Goal: Information Seeking & Learning: Learn about a topic

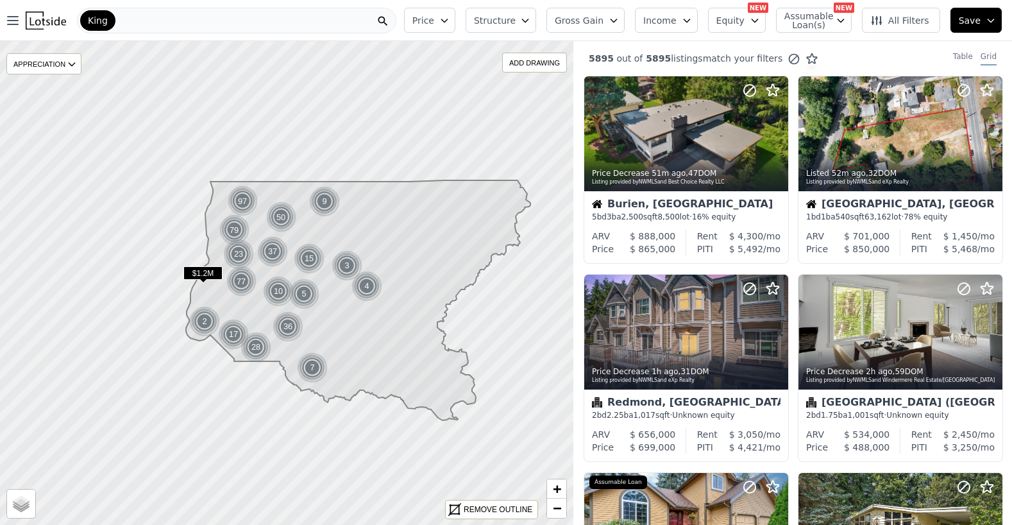
click at [515, 22] on span "Structure" at bounding box center [494, 20] width 41 height 13
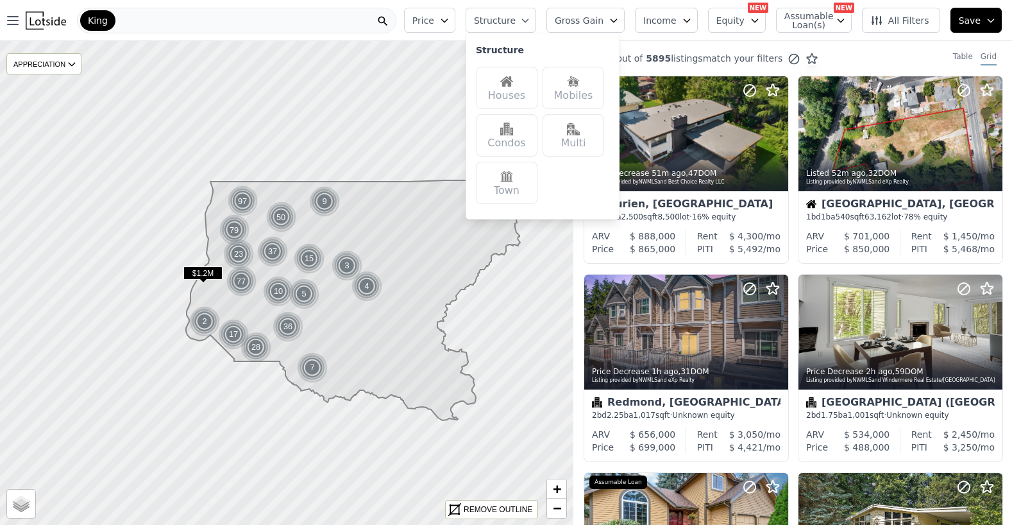
click at [513, 76] on img at bounding box center [506, 81] width 13 height 13
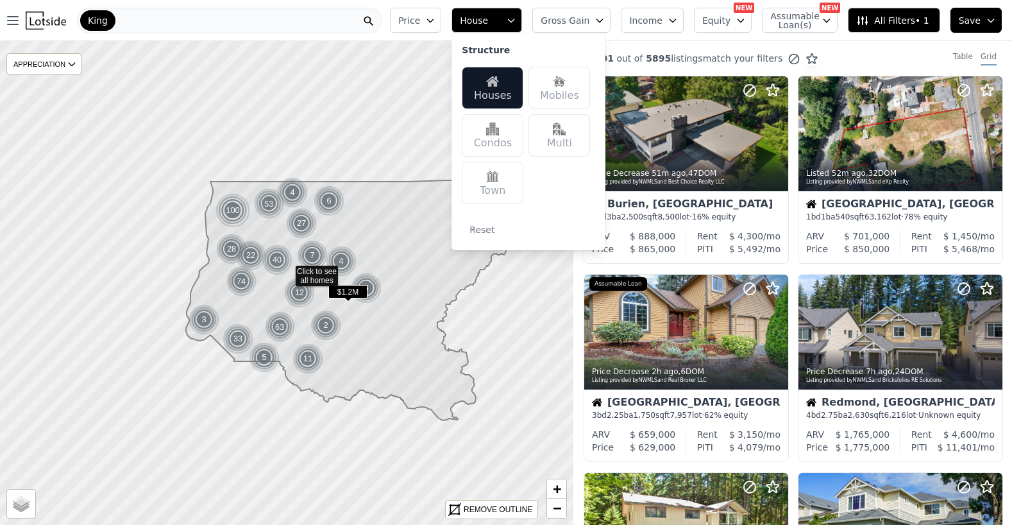
click at [585, 18] on span "Gross Gain" at bounding box center [565, 20] width 49 height 13
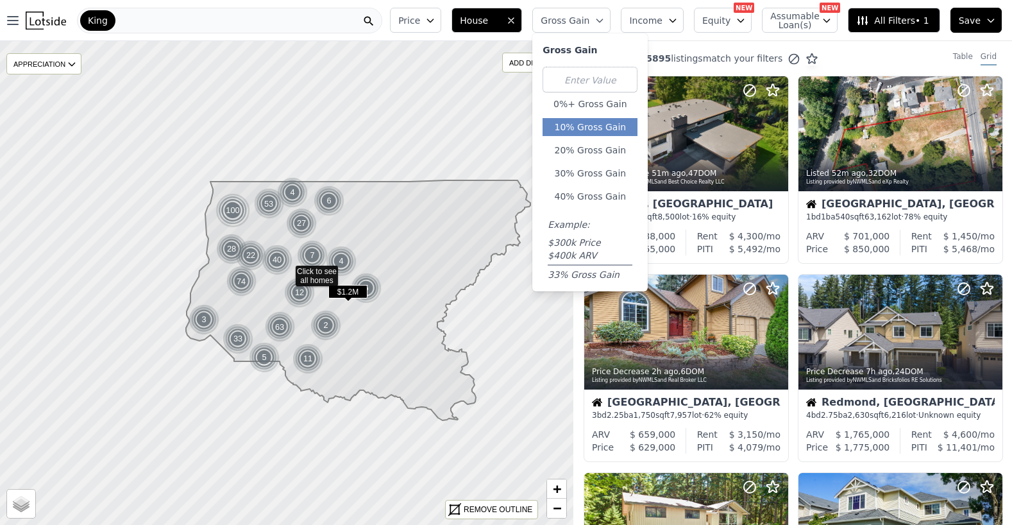
click at [595, 128] on button "10% Gross Gain" at bounding box center [590, 127] width 95 height 18
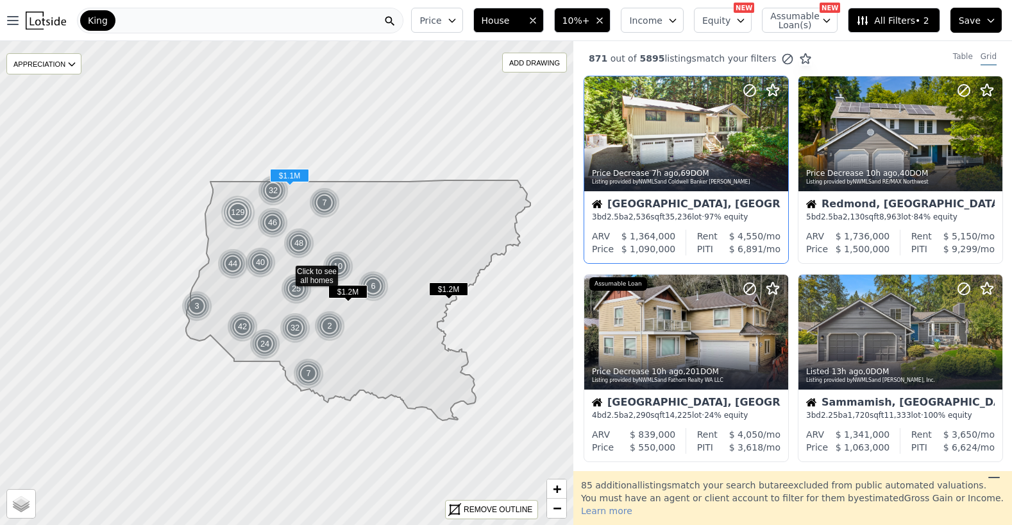
click at [788, 130] on div "Price Decrease 7h ago , 69 DOM Listing provided by NWMLS and Coldwell Banker [P…" at bounding box center [686, 170] width 205 height 188
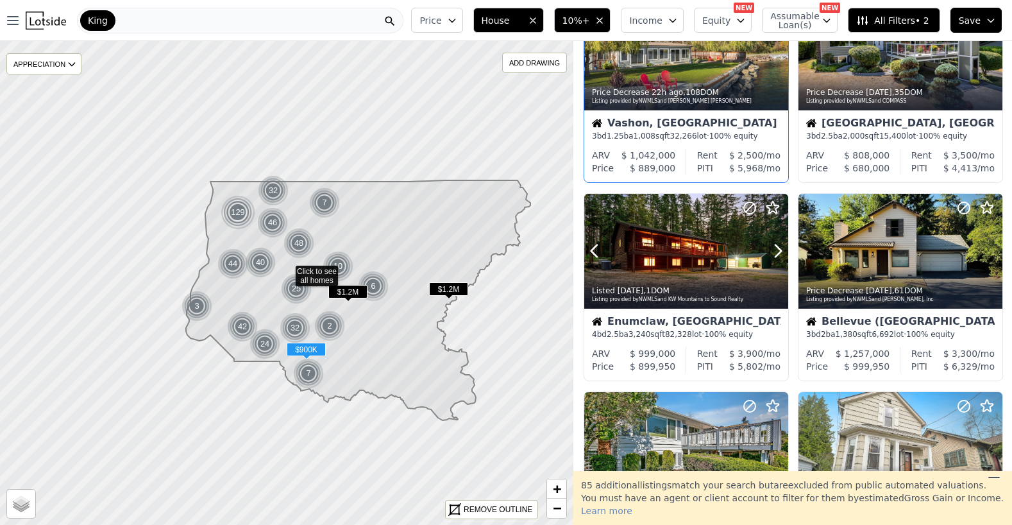
scroll to position [478, 0]
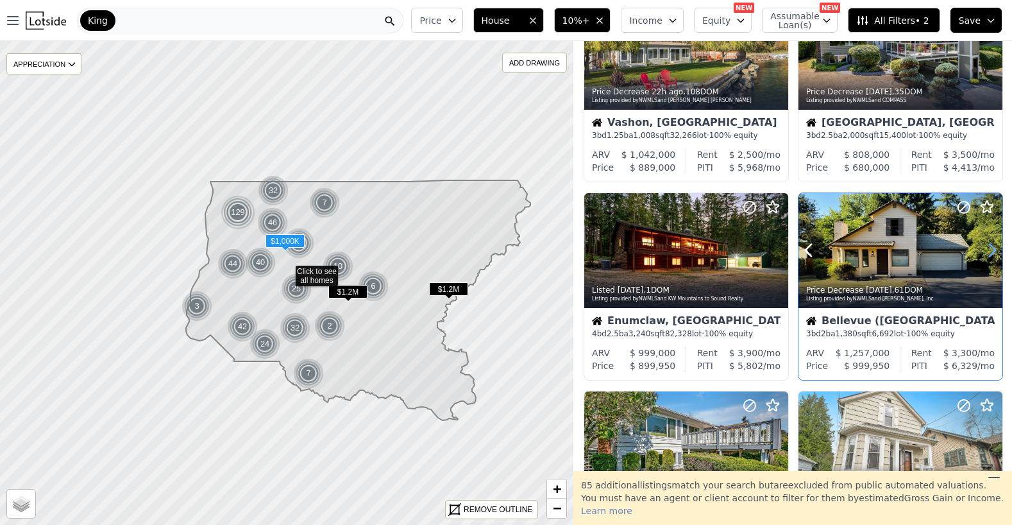
click at [990, 250] on icon at bounding box center [992, 250] width 21 height 21
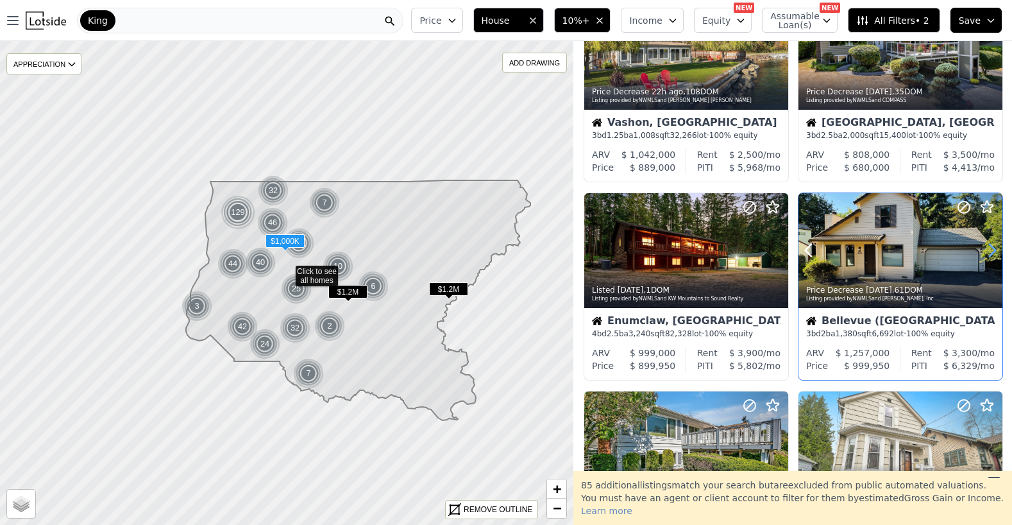
click at [990, 250] on icon at bounding box center [992, 250] width 21 height 21
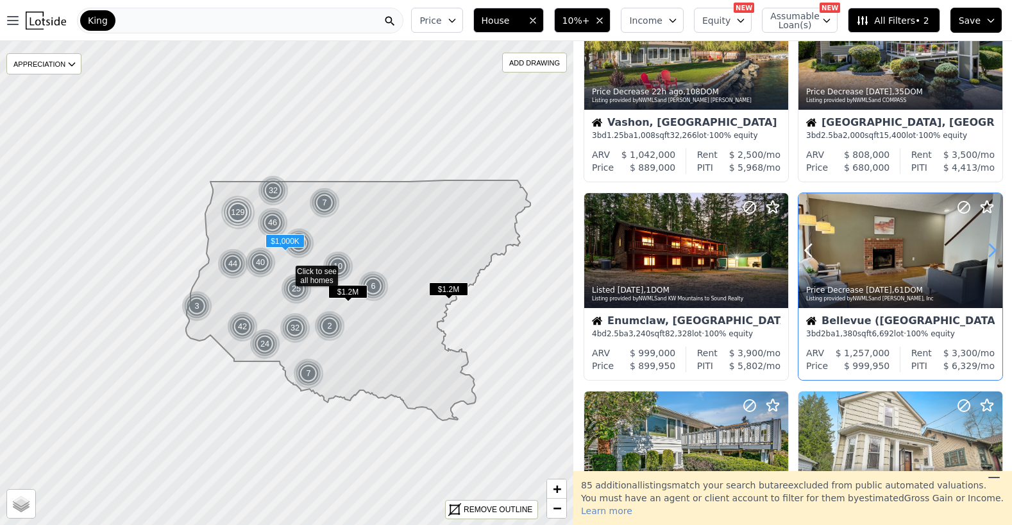
click at [990, 250] on icon at bounding box center [992, 250] width 21 height 21
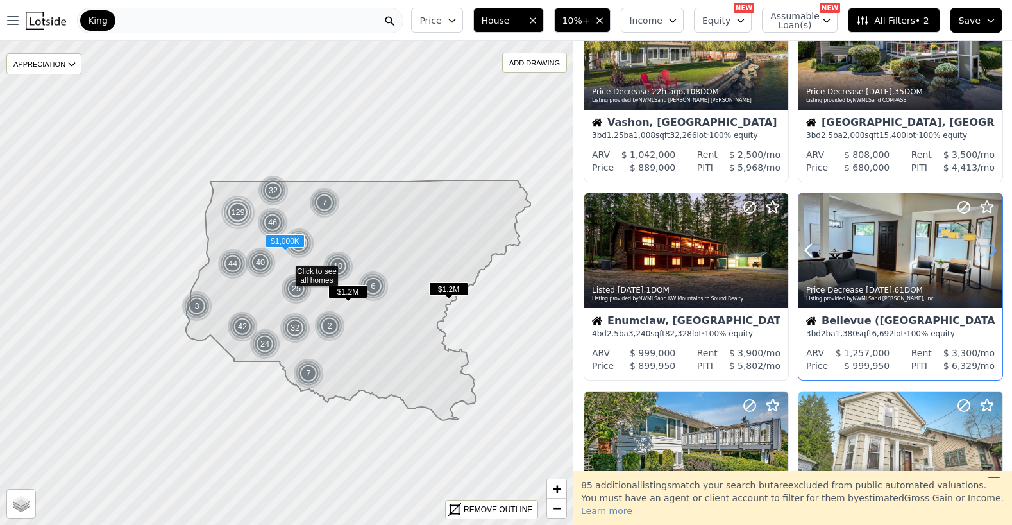
click at [990, 250] on icon at bounding box center [992, 250] width 21 height 21
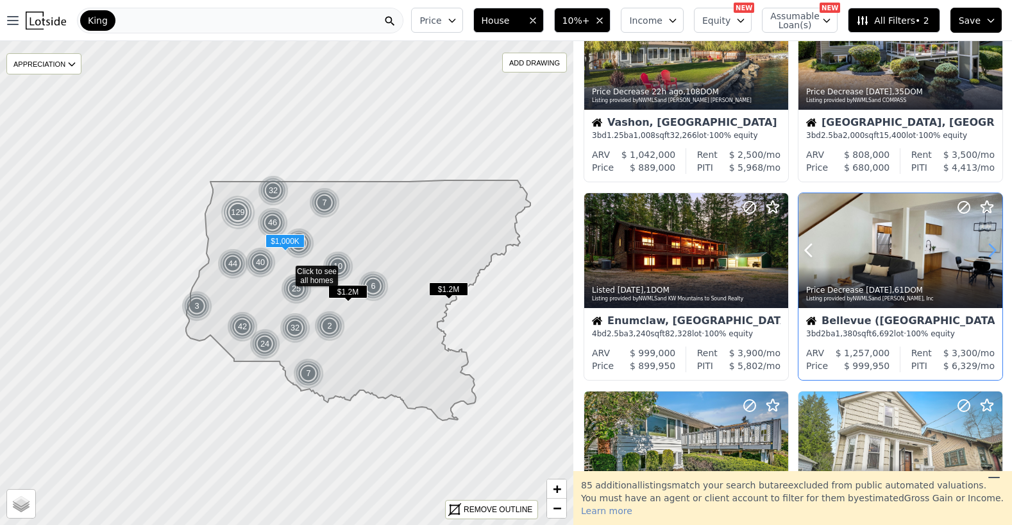
click at [990, 250] on icon at bounding box center [992, 250] width 21 height 21
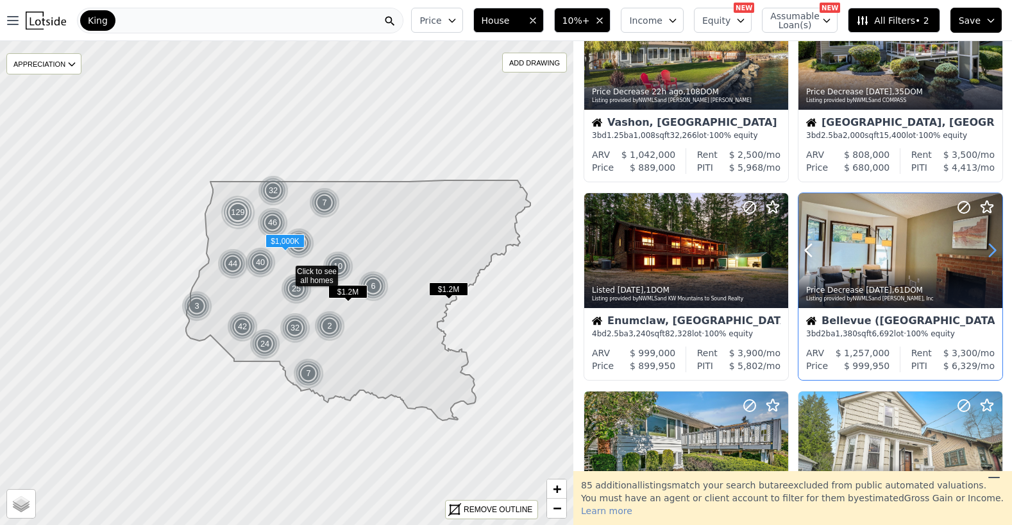
click at [990, 250] on icon at bounding box center [992, 250] width 21 height 21
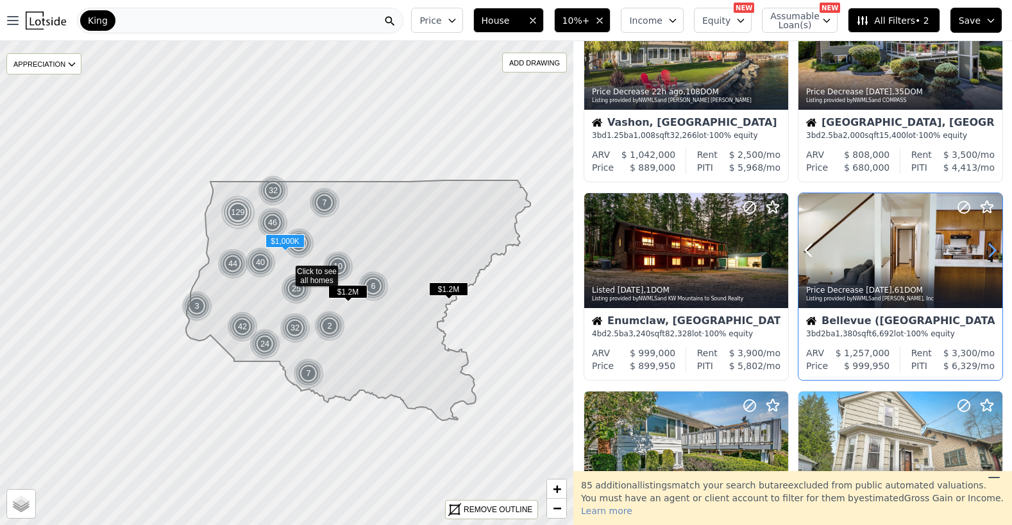
click at [990, 250] on icon at bounding box center [992, 250] width 21 height 21
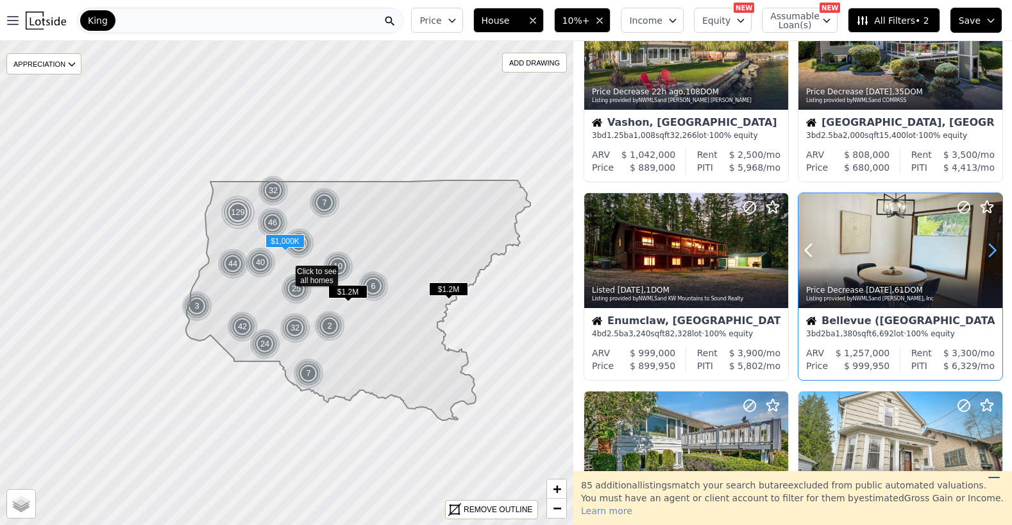
click at [990, 250] on icon at bounding box center [992, 250] width 21 height 21
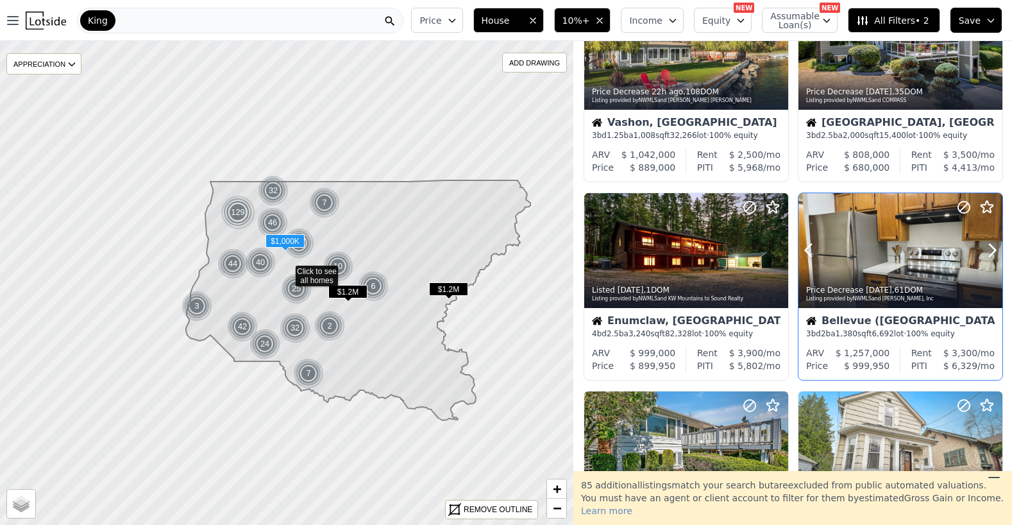
click at [930, 252] on div at bounding box center [962, 234] width 82 height 82
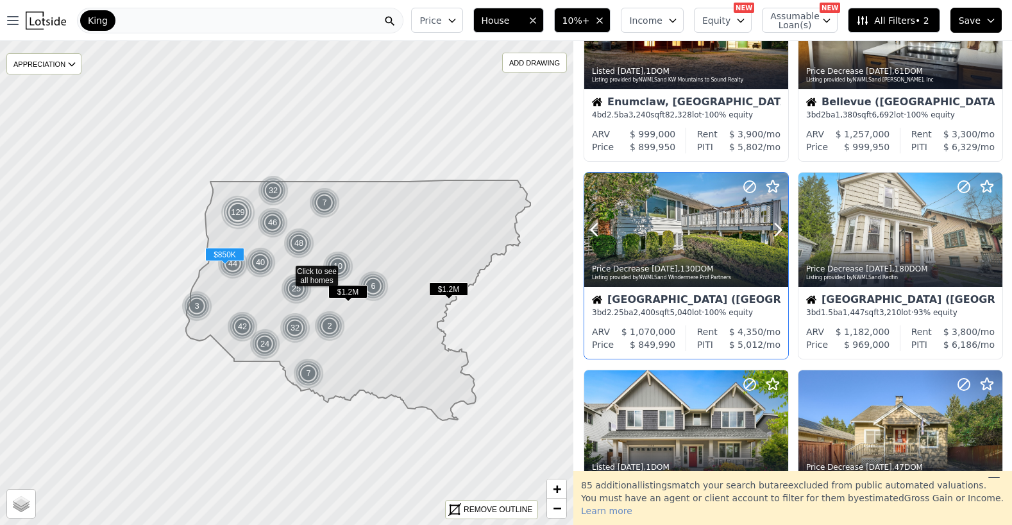
scroll to position [899, 0]
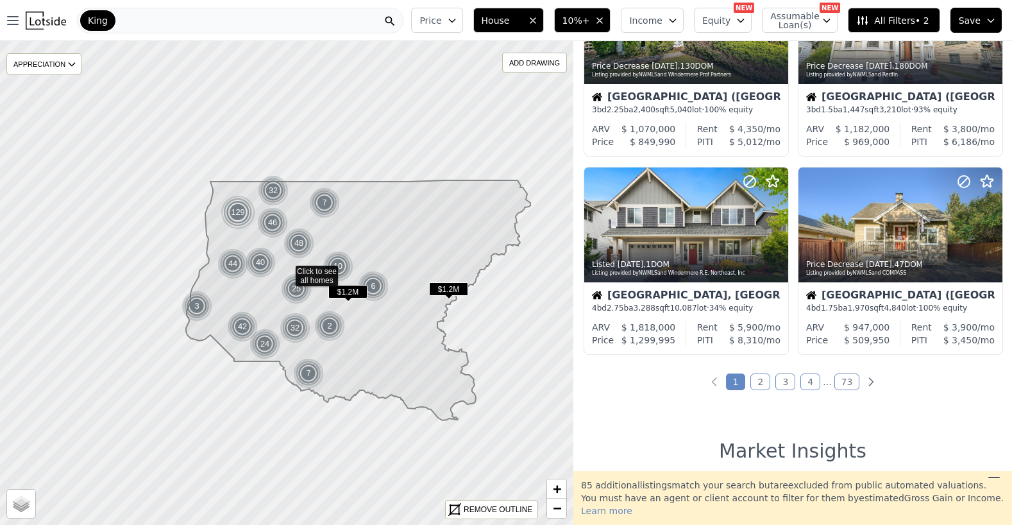
click at [766, 390] on div "871 out of 5895 listings match your filters Table Grid Price Decrease 7h ago , …" at bounding box center [793, 256] width 439 height 430
click at [764, 382] on link "2" at bounding box center [761, 381] width 20 height 17
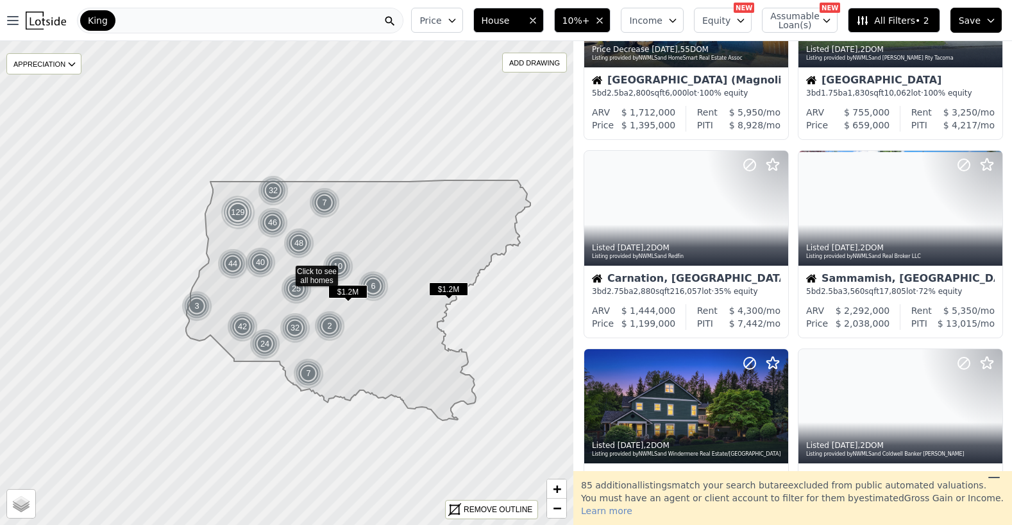
scroll to position [615, 0]
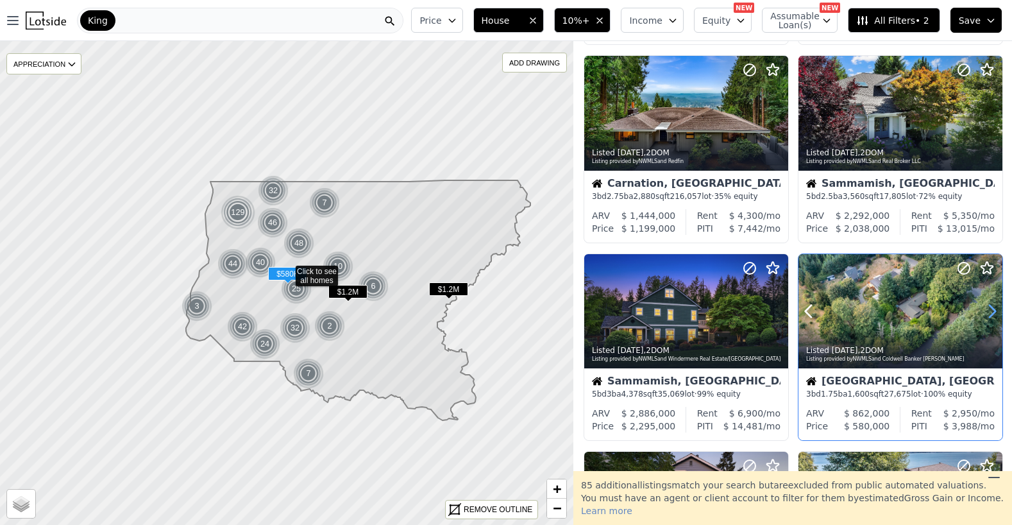
click at [989, 314] on icon at bounding box center [992, 311] width 21 height 21
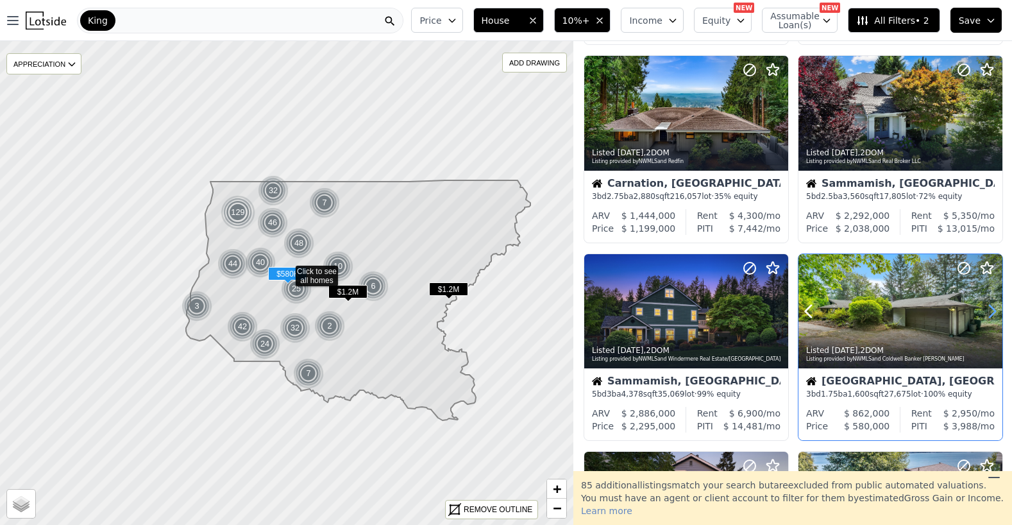
click at [989, 314] on icon at bounding box center [992, 311] width 21 height 21
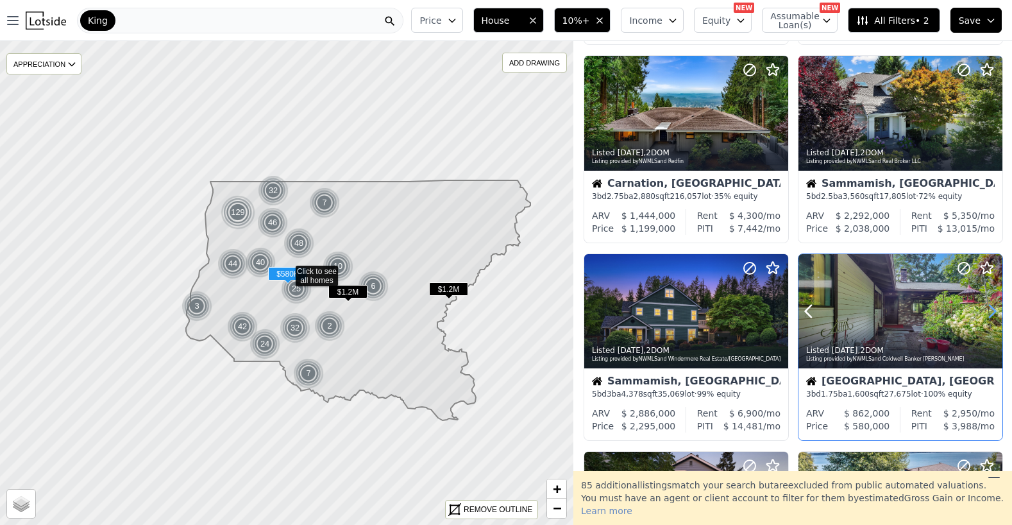
click at [989, 314] on icon at bounding box center [992, 311] width 21 height 21
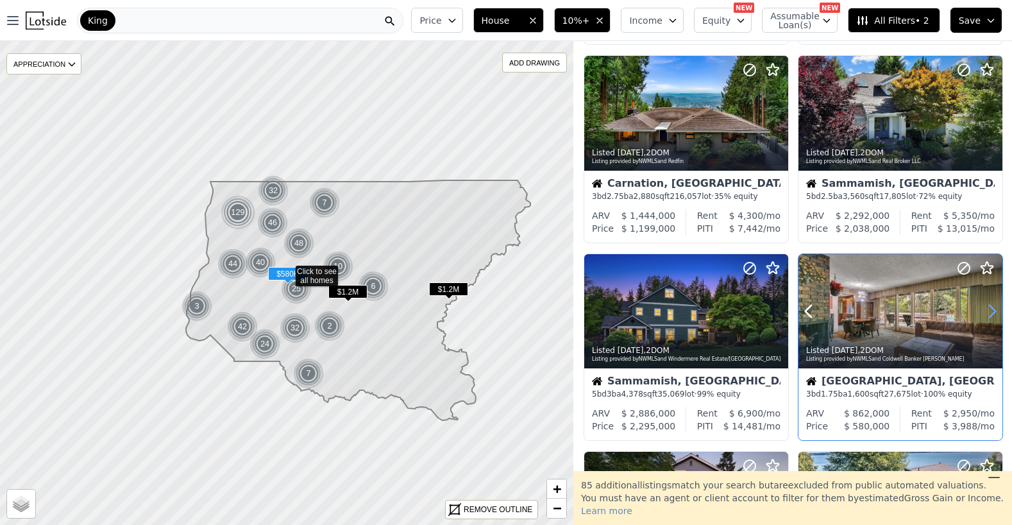
click at [989, 314] on icon at bounding box center [992, 311] width 21 height 21
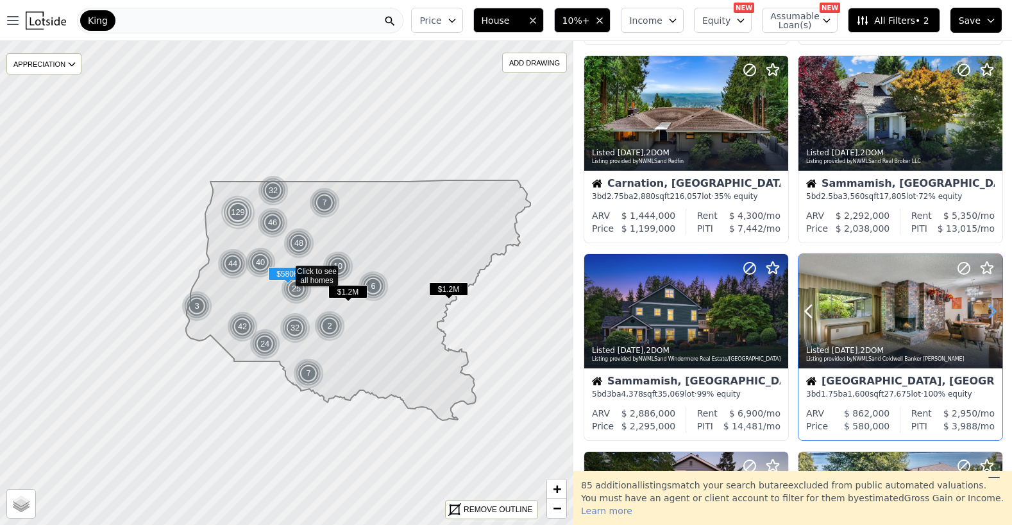
click at [989, 314] on icon at bounding box center [992, 311] width 21 height 21
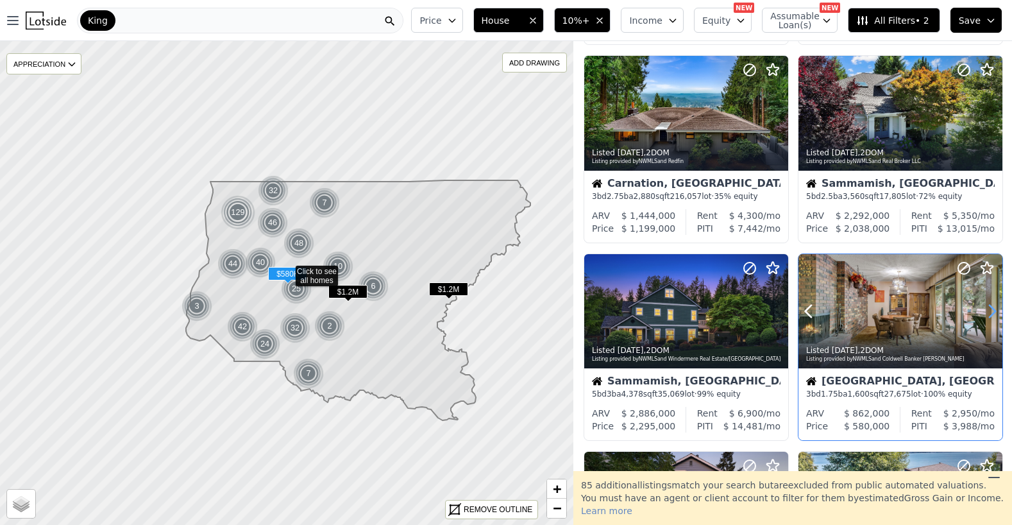
click at [989, 314] on icon at bounding box center [992, 311] width 21 height 21
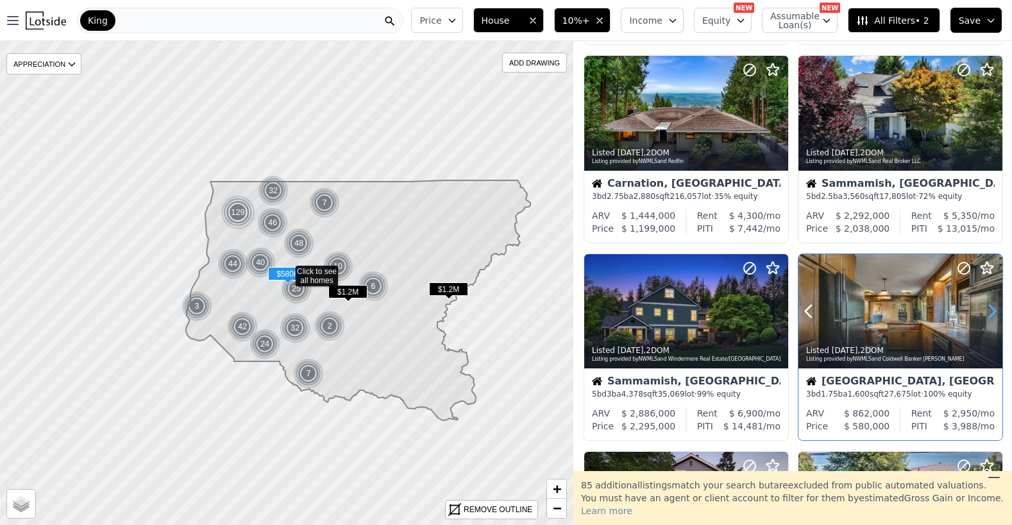
click at [989, 314] on icon at bounding box center [992, 311] width 21 height 21
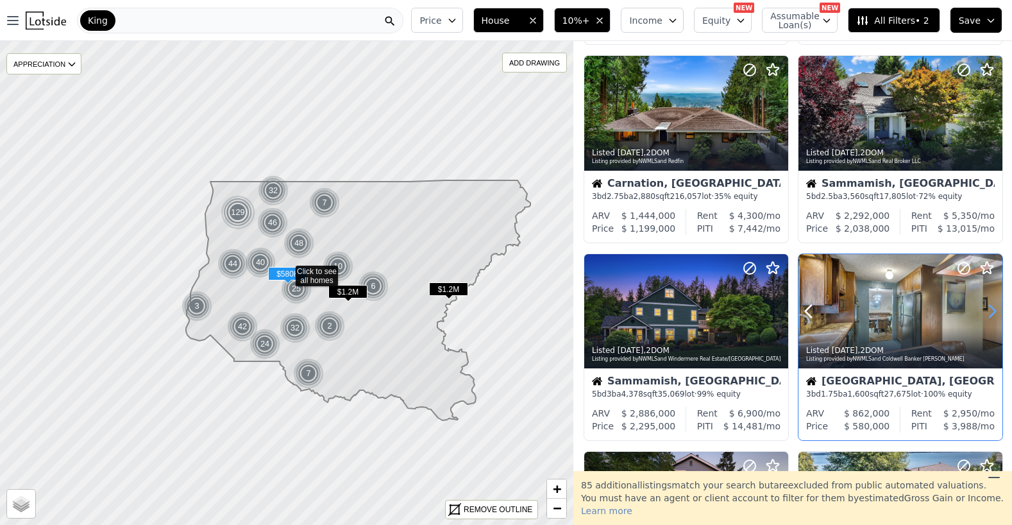
click at [989, 314] on icon at bounding box center [992, 311] width 21 height 21
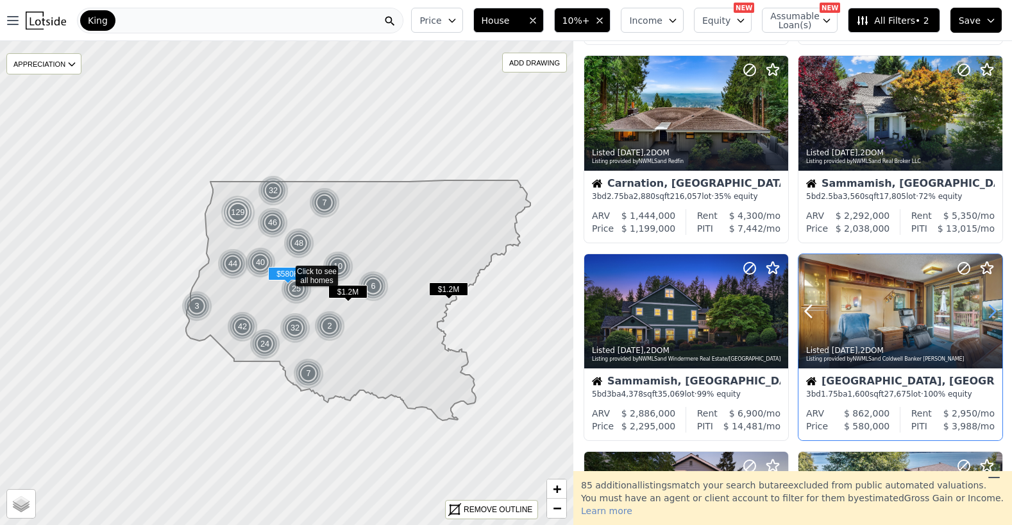
click at [989, 314] on icon at bounding box center [992, 311] width 21 height 21
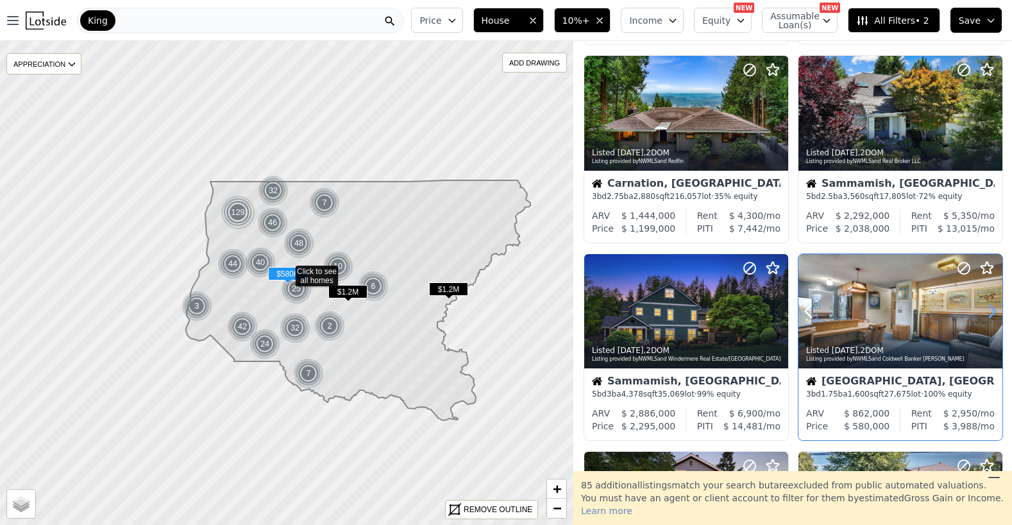
click at [989, 314] on icon at bounding box center [992, 311] width 21 height 21
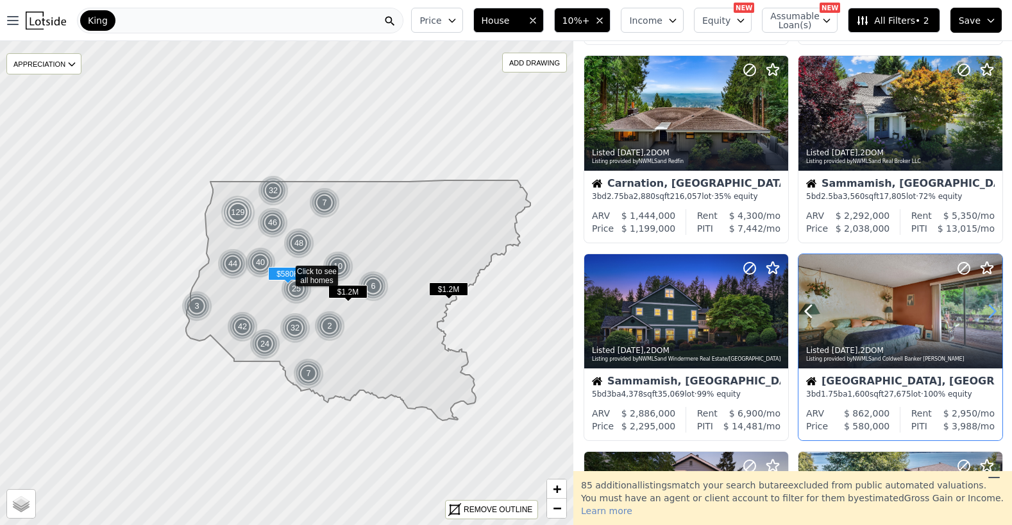
click at [989, 314] on icon at bounding box center [992, 311] width 21 height 21
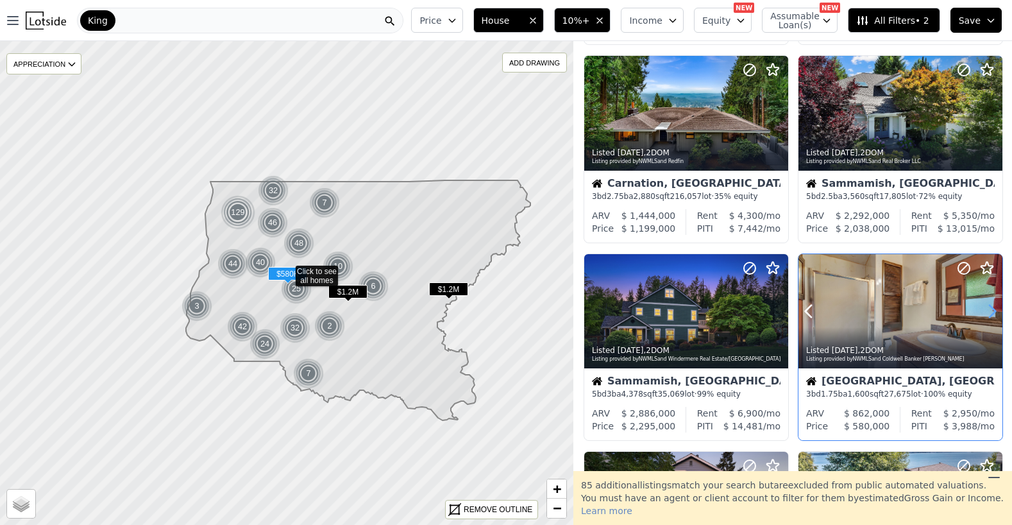
click at [989, 314] on icon at bounding box center [992, 311] width 21 height 21
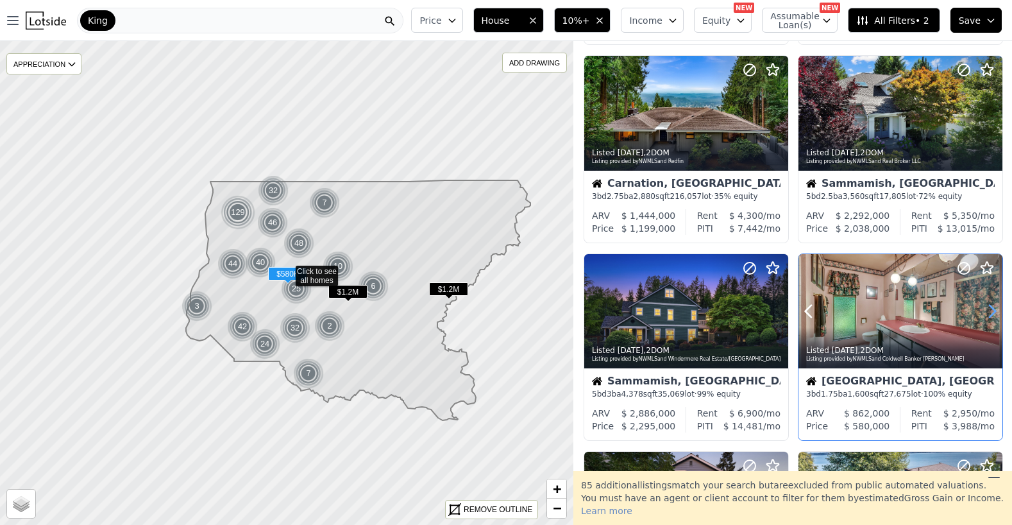
click at [989, 314] on icon at bounding box center [992, 311] width 21 height 21
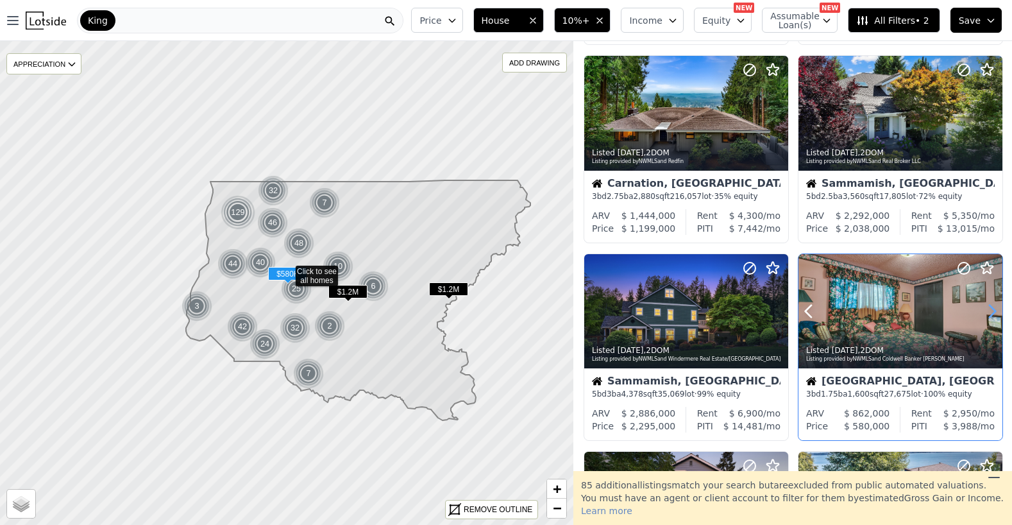
click at [989, 314] on icon at bounding box center [992, 311] width 21 height 21
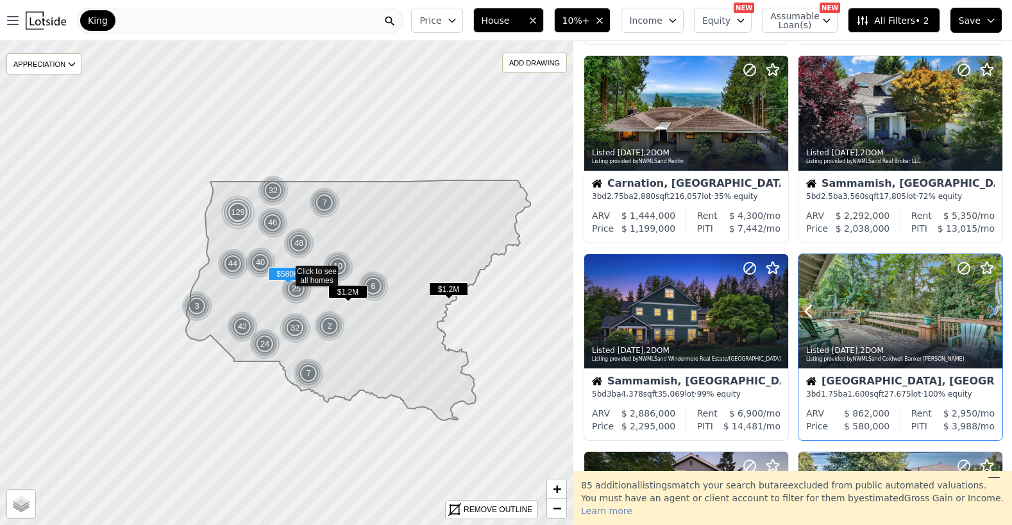
click at [989, 314] on icon at bounding box center [992, 311] width 21 height 21
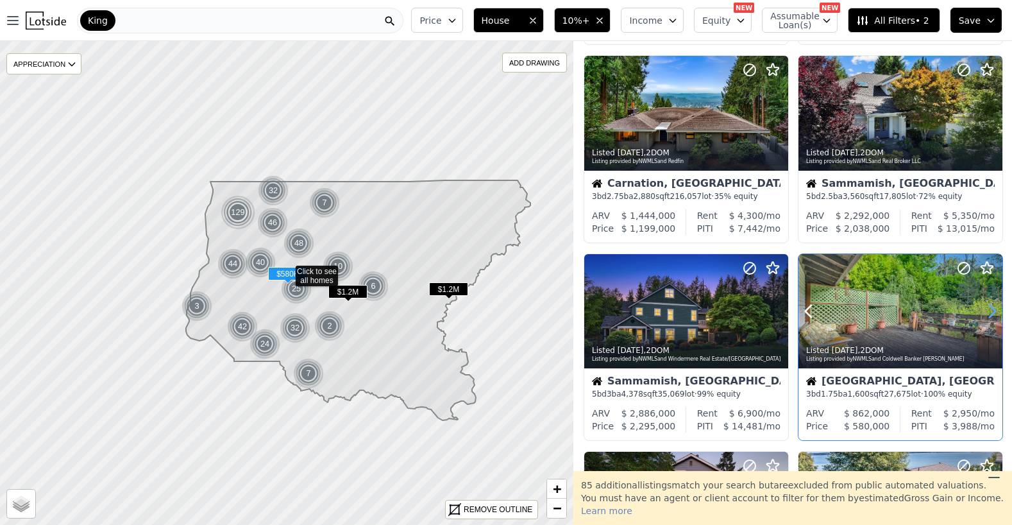
click at [989, 314] on icon at bounding box center [992, 311] width 21 height 21
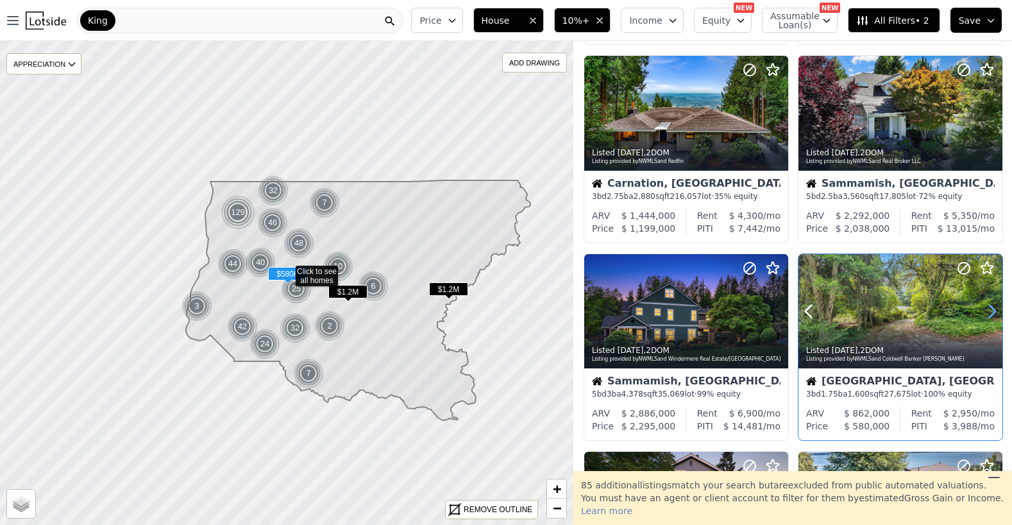
click at [989, 314] on icon at bounding box center [992, 311] width 21 height 21
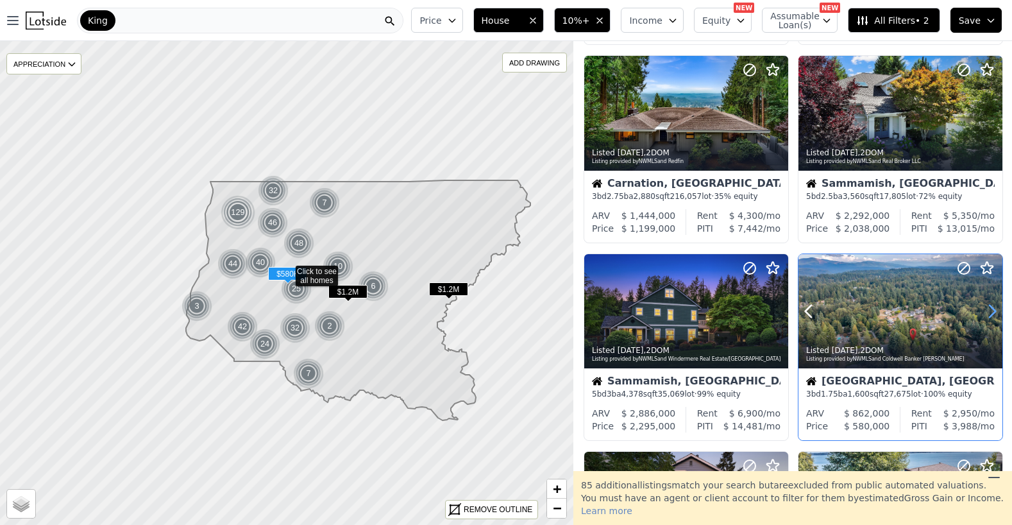
click at [989, 314] on icon at bounding box center [992, 311] width 21 height 21
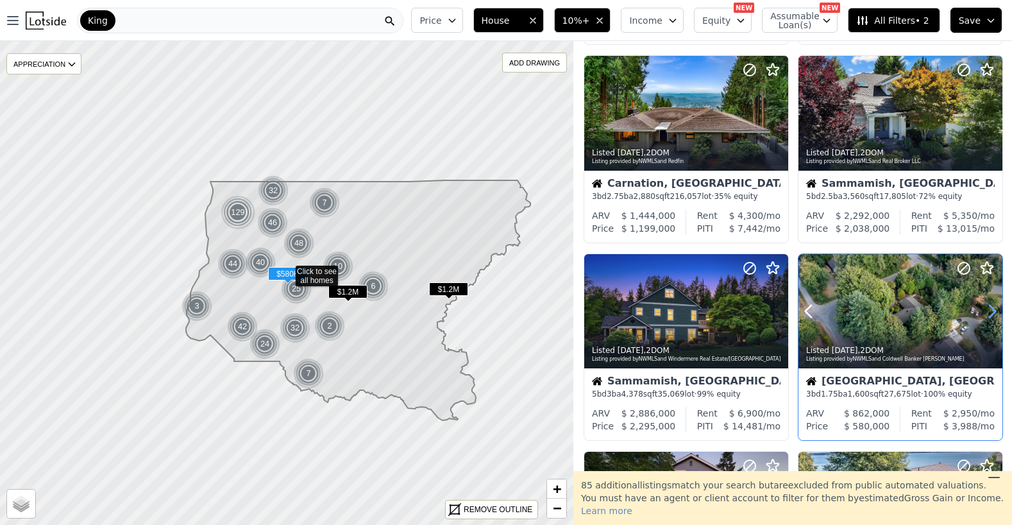
click at [989, 314] on icon at bounding box center [992, 311] width 21 height 21
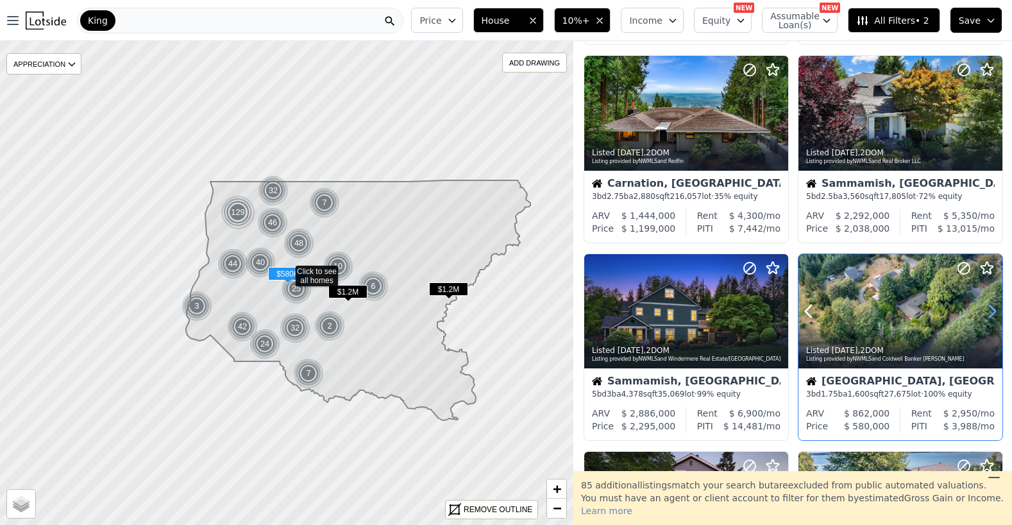
click at [989, 314] on icon at bounding box center [992, 311] width 21 height 21
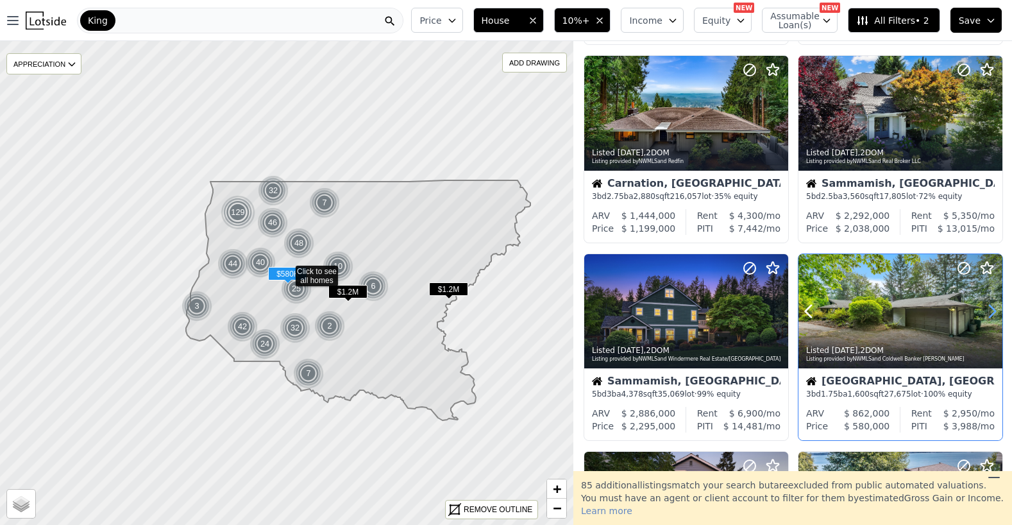
click at [989, 314] on icon at bounding box center [992, 311] width 21 height 21
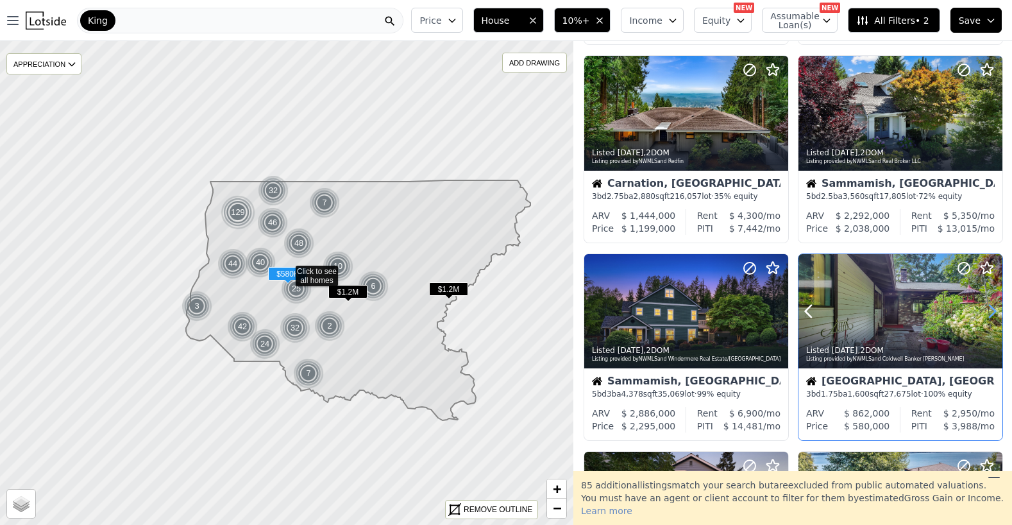
click at [989, 314] on icon at bounding box center [992, 311] width 21 height 21
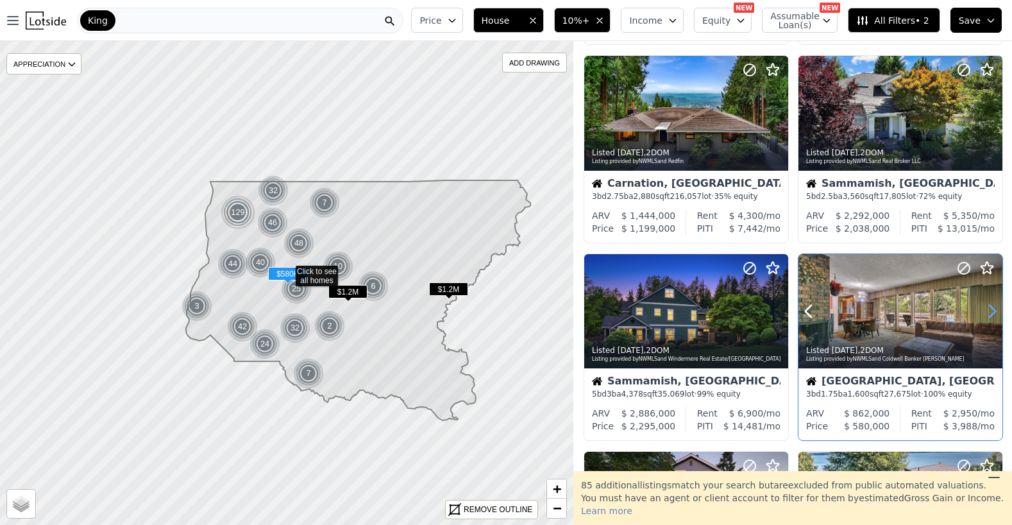
click at [989, 314] on icon at bounding box center [992, 311] width 21 height 21
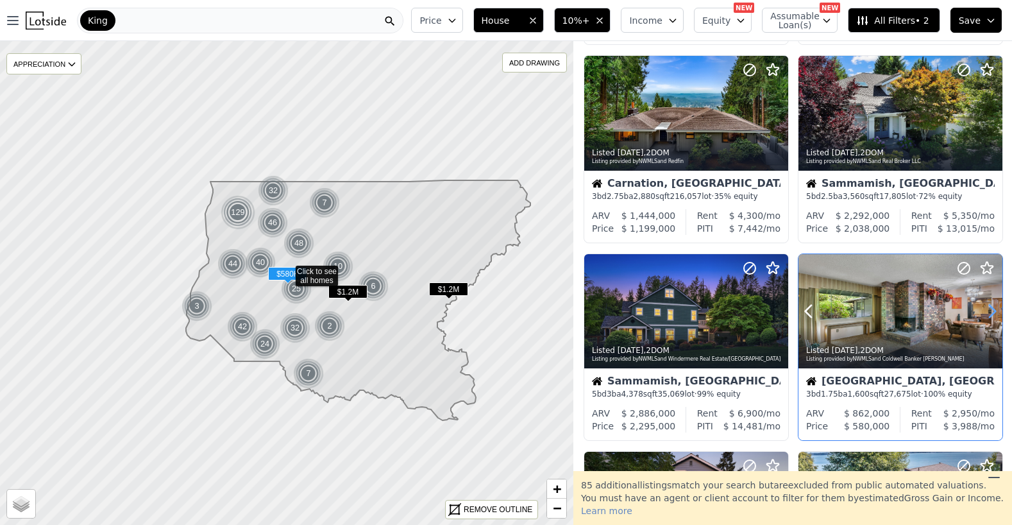
click at [989, 314] on icon at bounding box center [992, 311] width 21 height 21
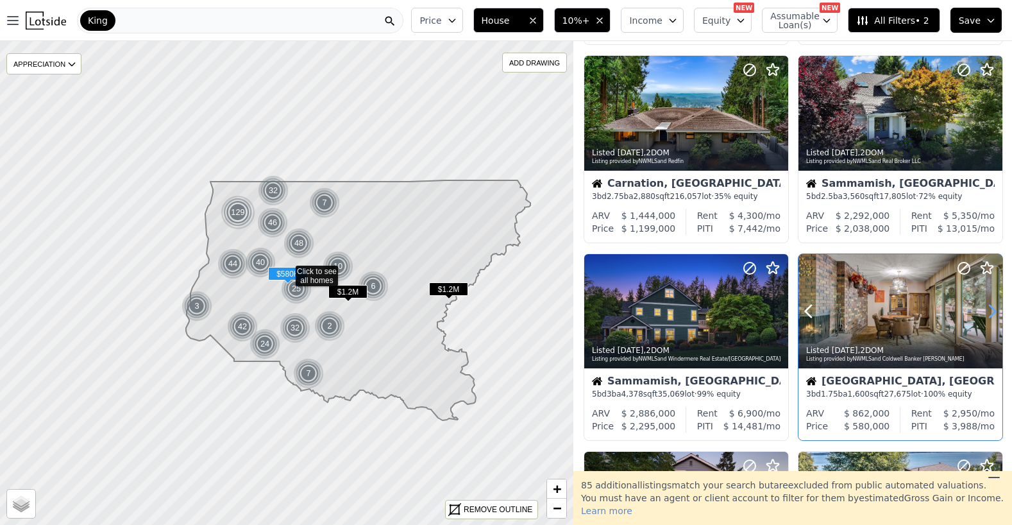
click at [989, 314] on icon at bounding box center [992, 311] width 21 height 21
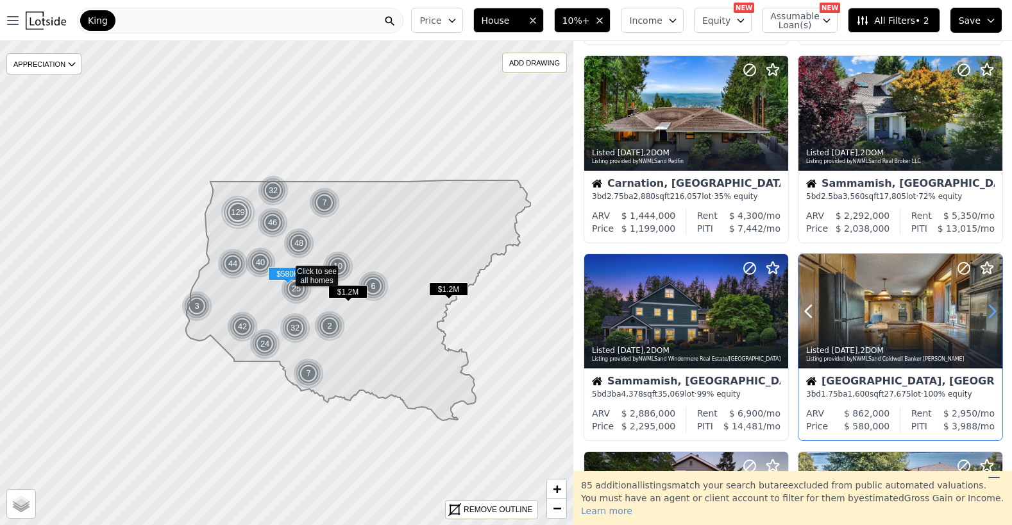
click at [989, 314] on icon at bounding box center [992, 311] width 21 height 21
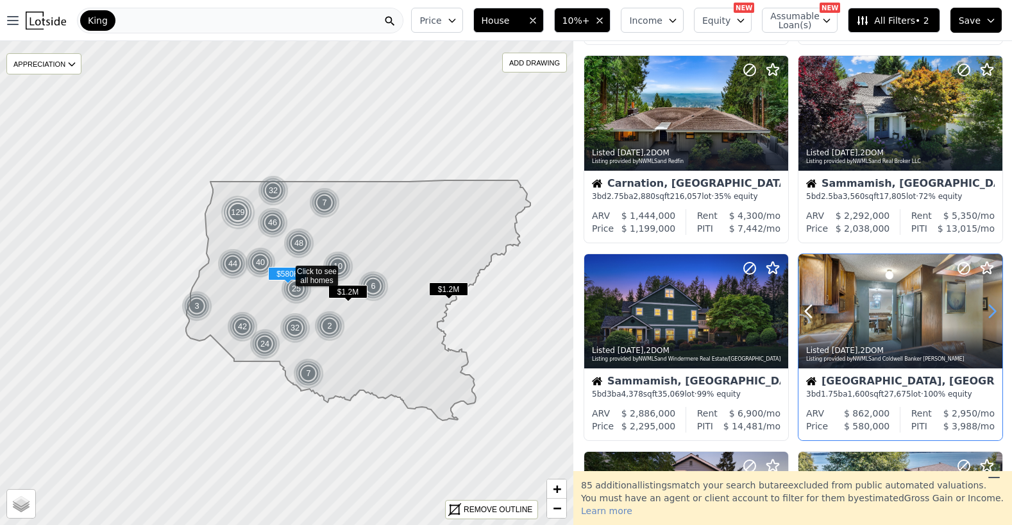
click at [989, 314] on icon at bounding box center [992, 311] width 21 height 21
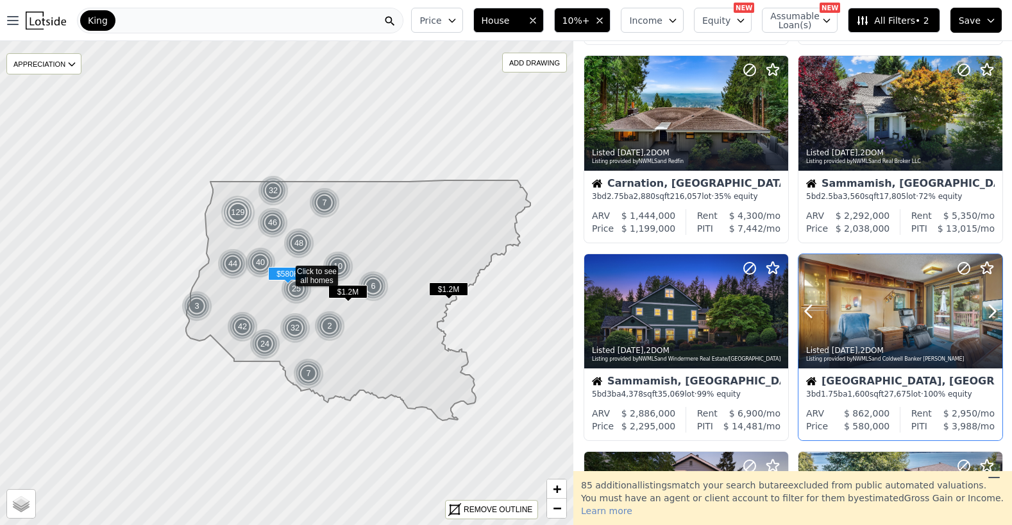
click at [918, 294] on div at bounding box center [901, 311] width 204 height 115
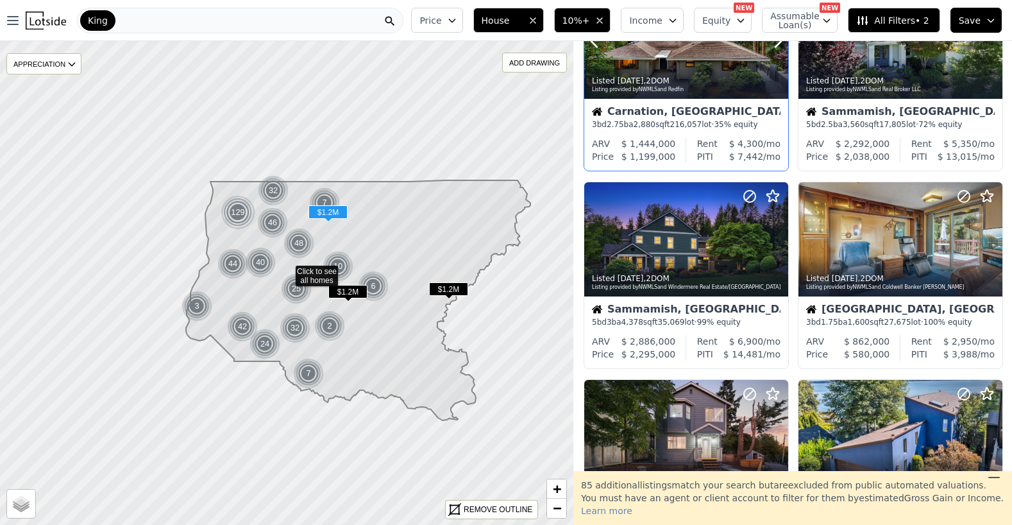
scroll to position [887, 0]
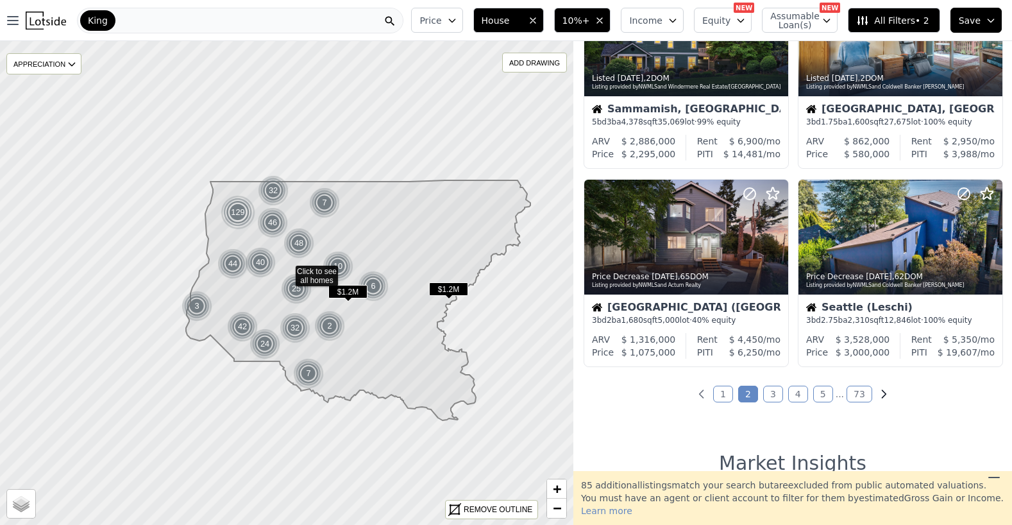
click at [879, 396] on icon "Next page" at bounding box center [884, 393] width 13 height 13
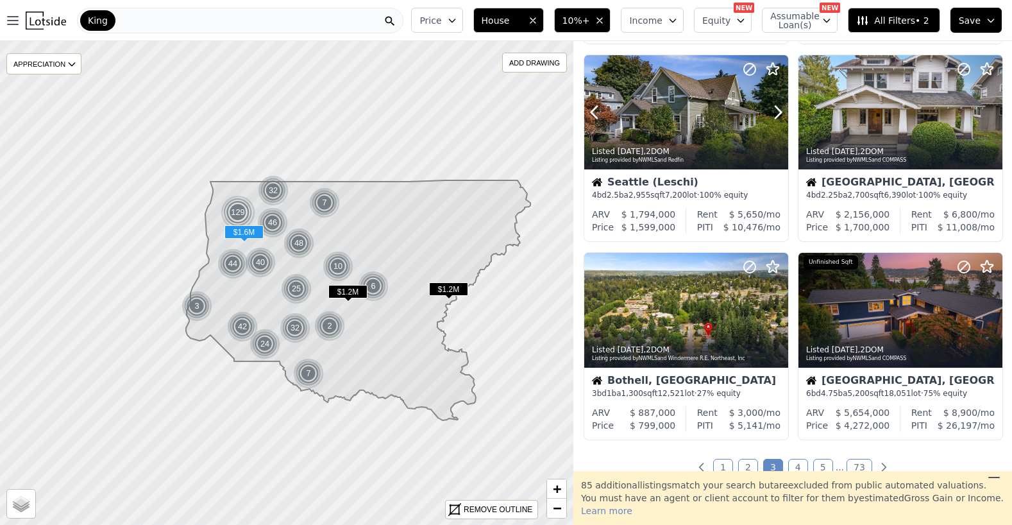
scroll to position [846, 0]
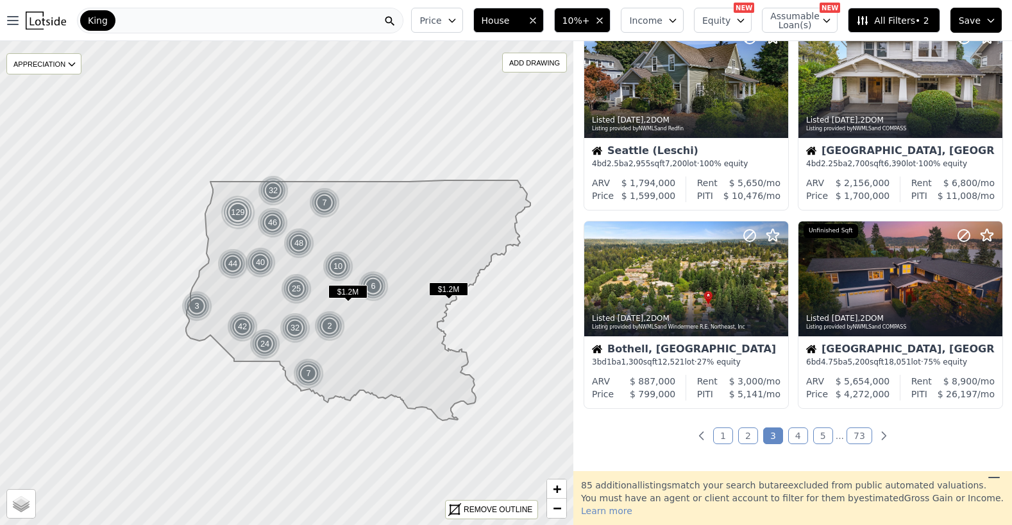
click at [800, 439] on link "4" at bounding box center [798, 435] width 20 height 17
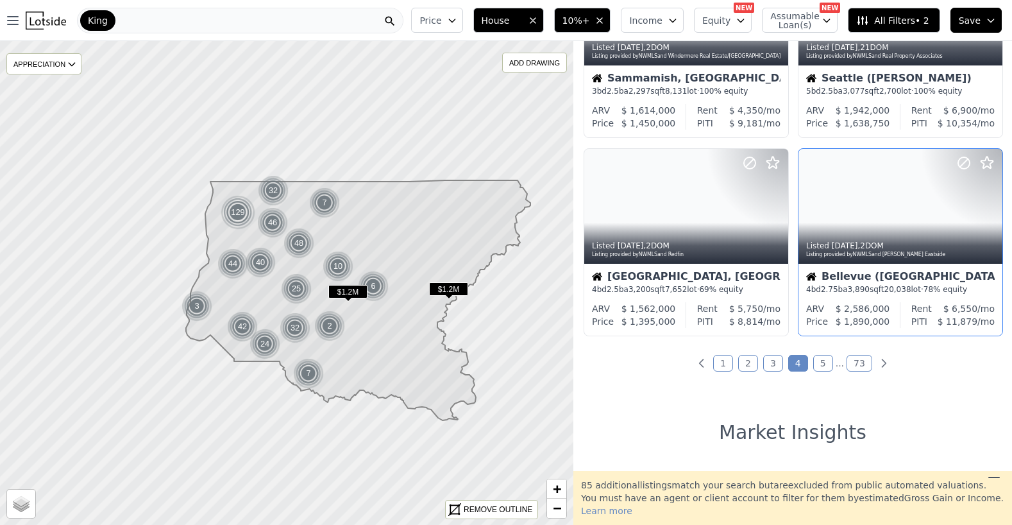
scroll to position [933, 0]
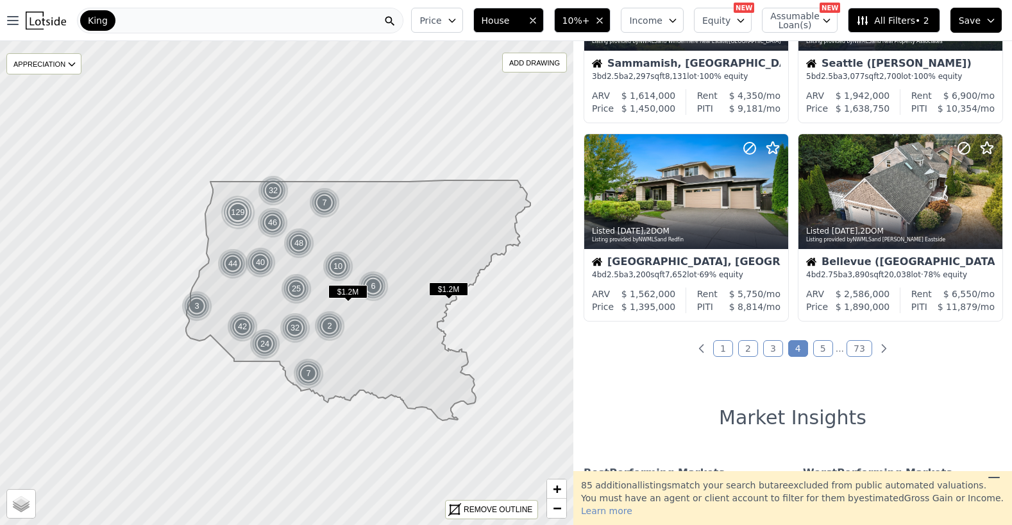
click at [823, 348] on link "5" at bounding box center [823, 348] width 20 height 17
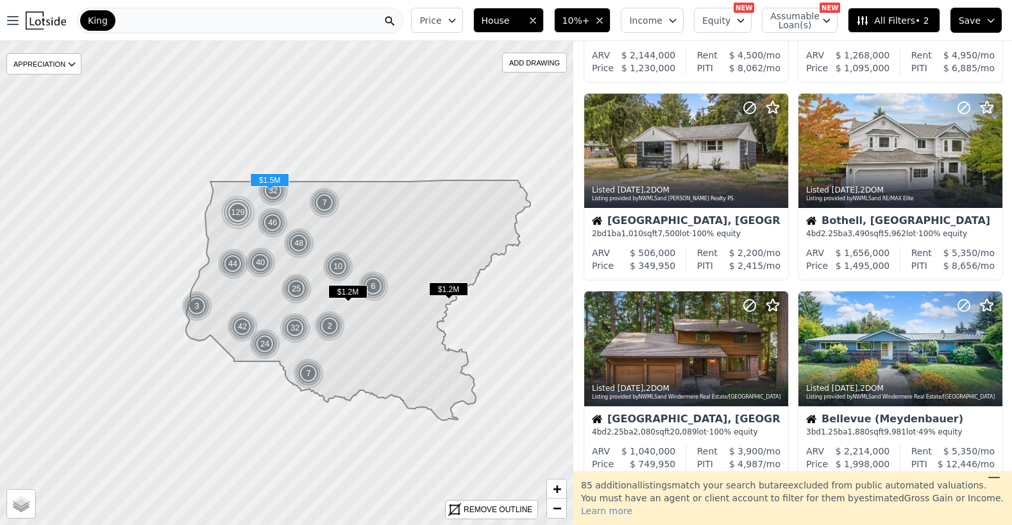
scroll to position [868, 0]
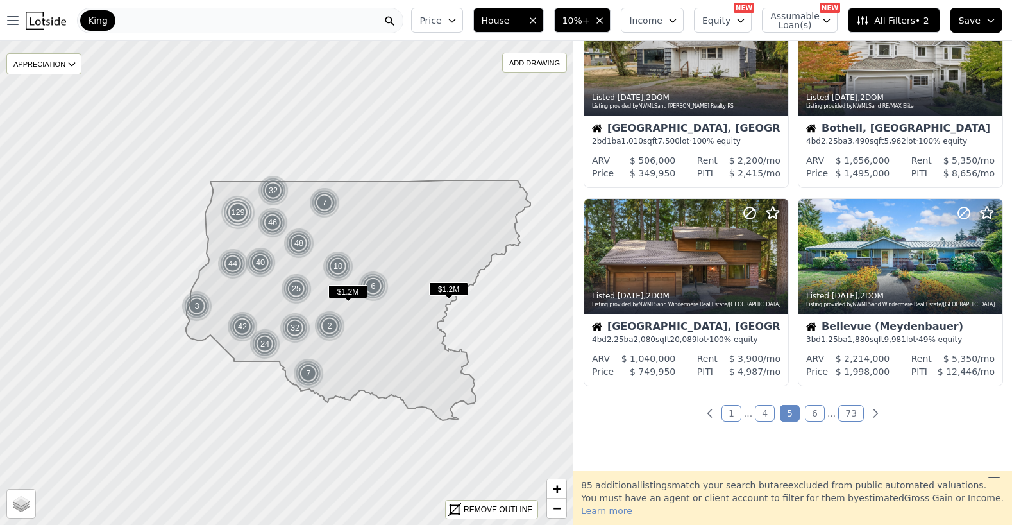
click at [815, 412] on link "6" at bounding box center [815, 413] width 20 height 17
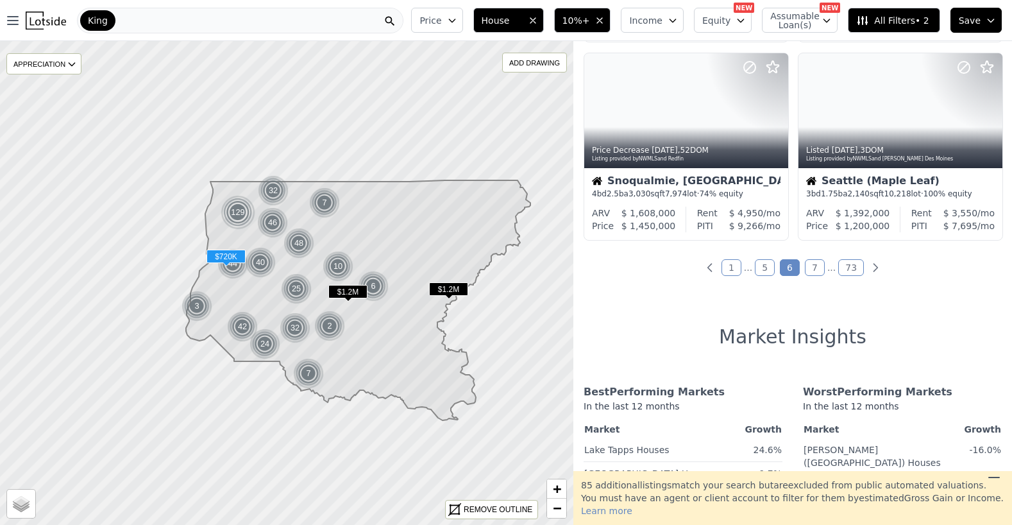
scroll to position [1188, 0]
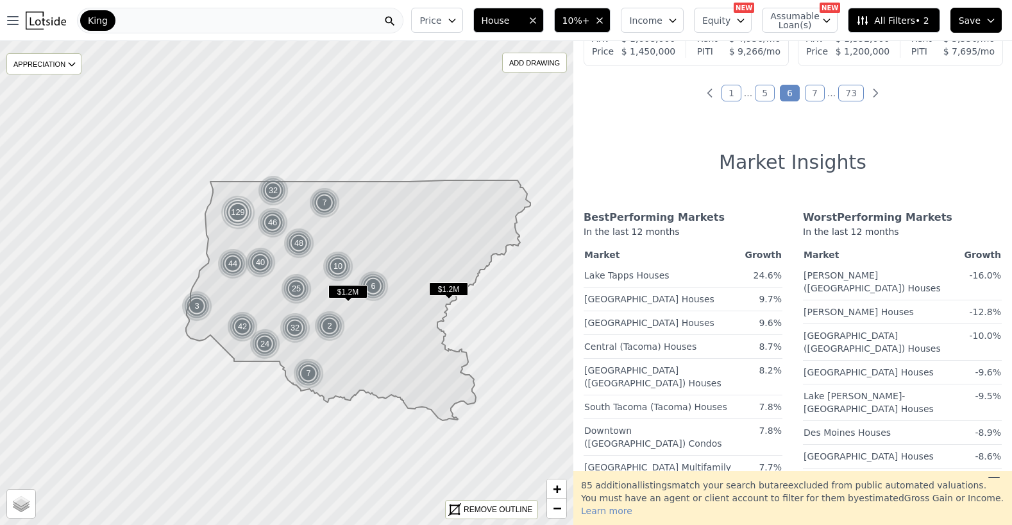
click at [816, 96] on link "7" at bounding box center [815, 93] width 20 height 17
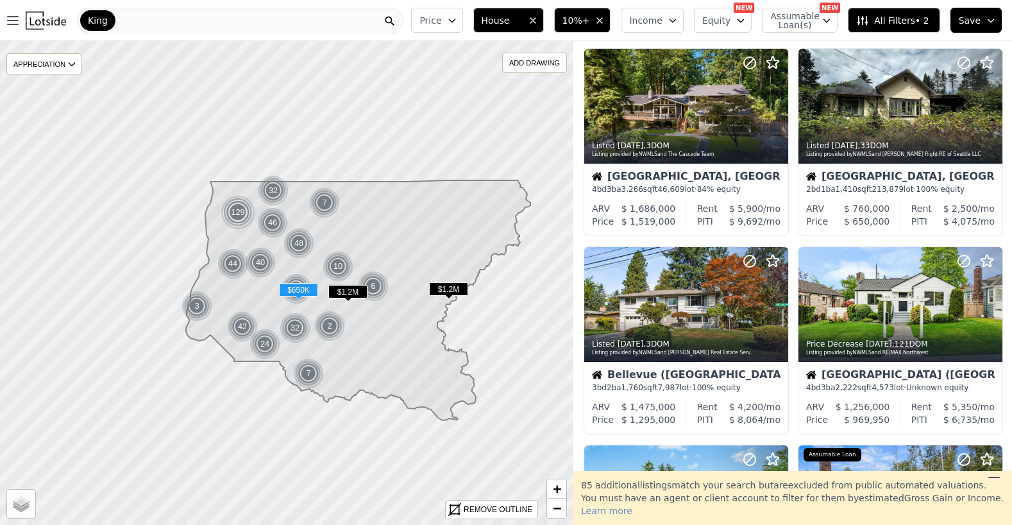
scroll to position [431, 0]
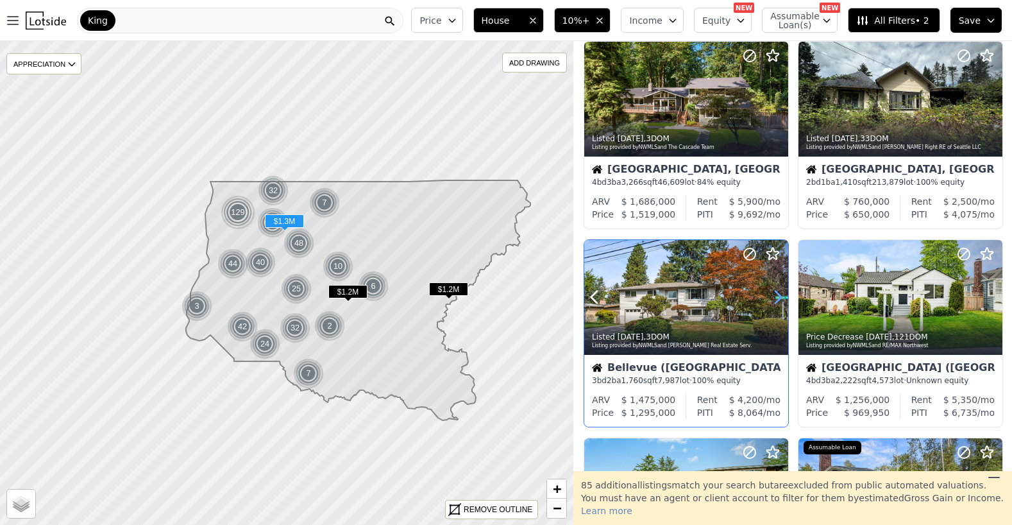
click at [778, 305] on icon at bounding box center [778, 297] width 21 height 21
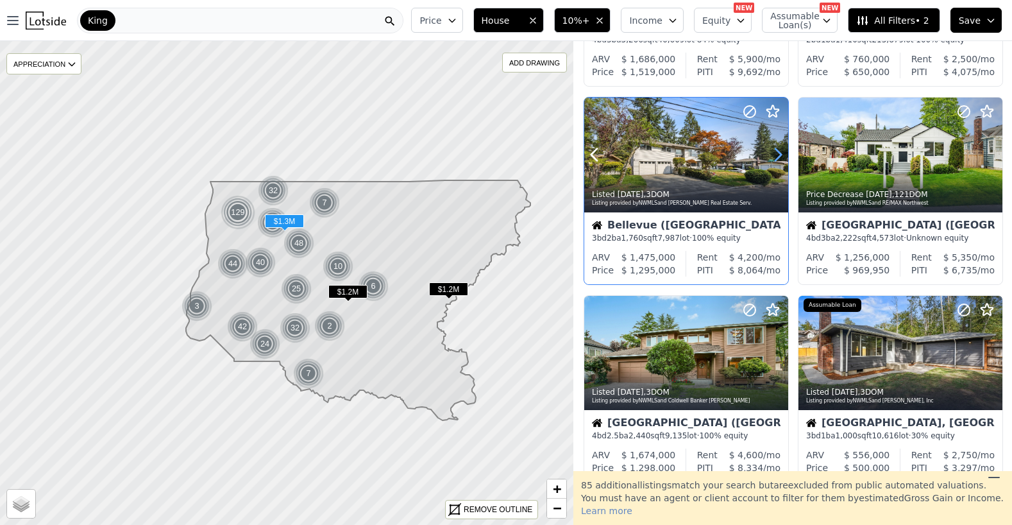
scroll to position [681, 0]
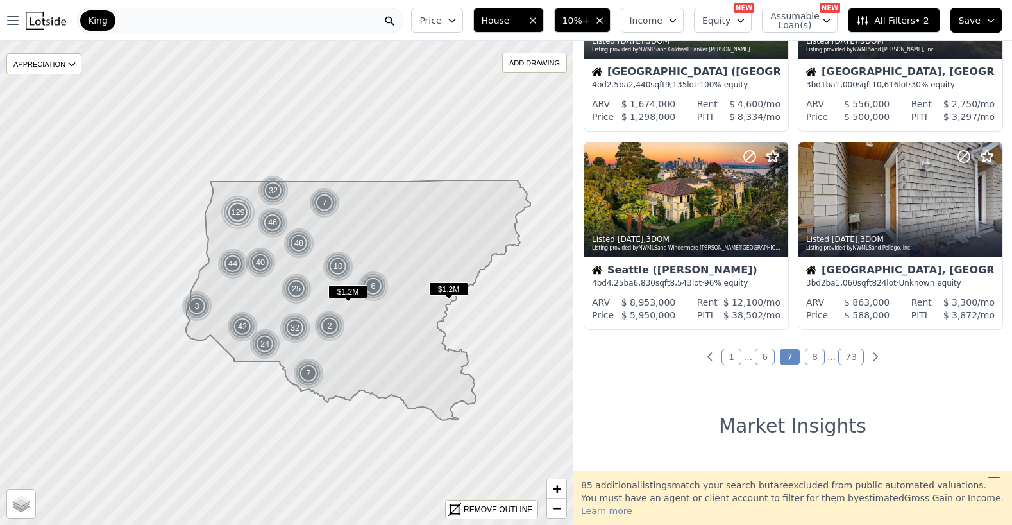
click at [814, 361] on link "8" at bounding box center [815, 356] width 20 height 17
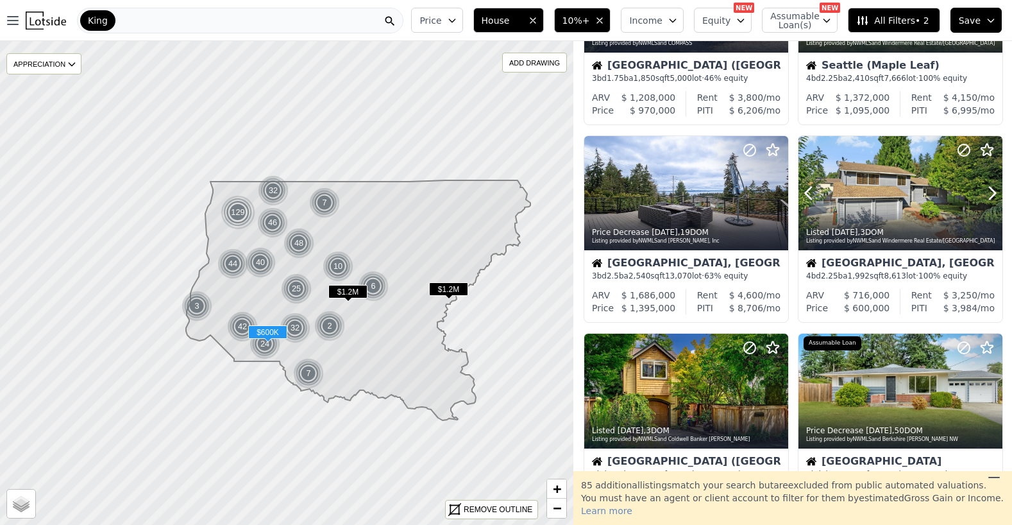
scroll to position [826, 0]
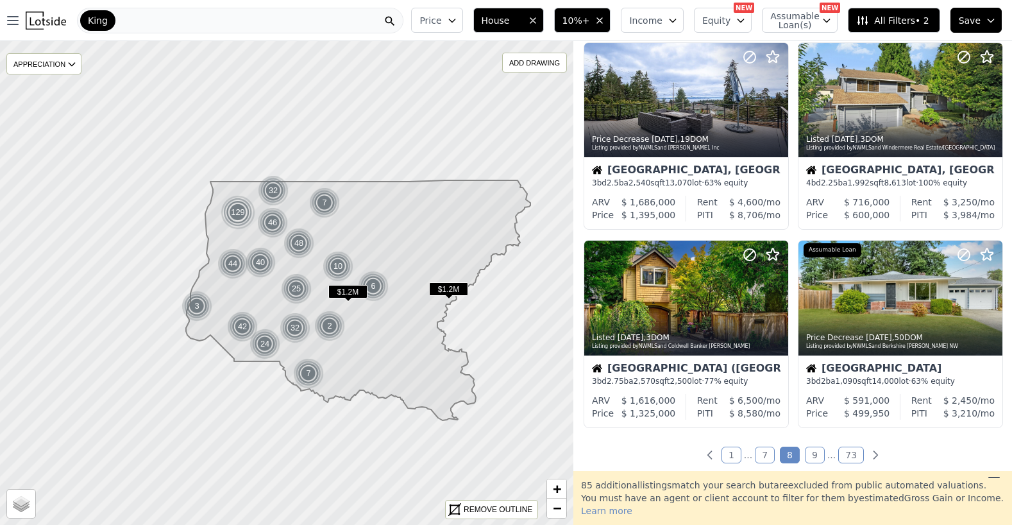
click at [818, 452] on link "9" at bounding box center [815, 455] width 20 height 17
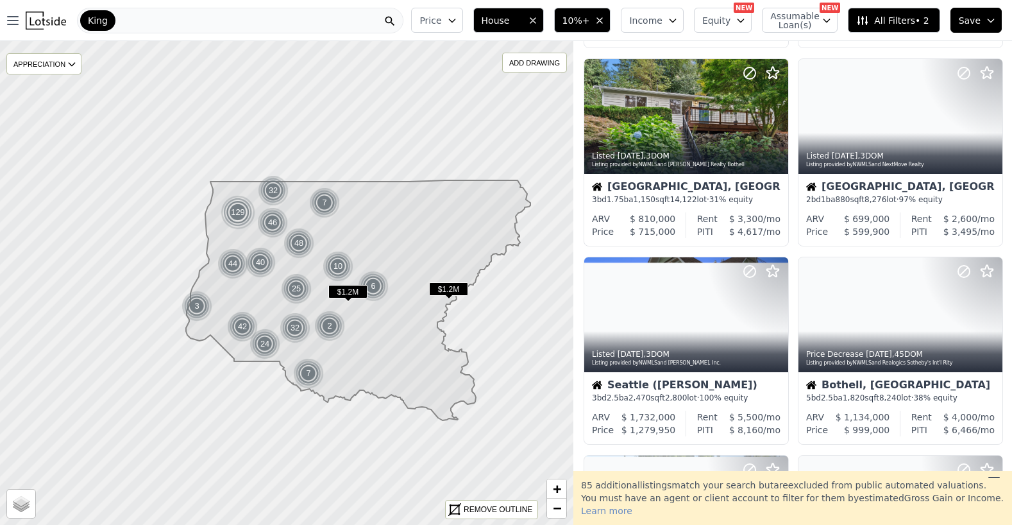
scroll to position [443, 0]
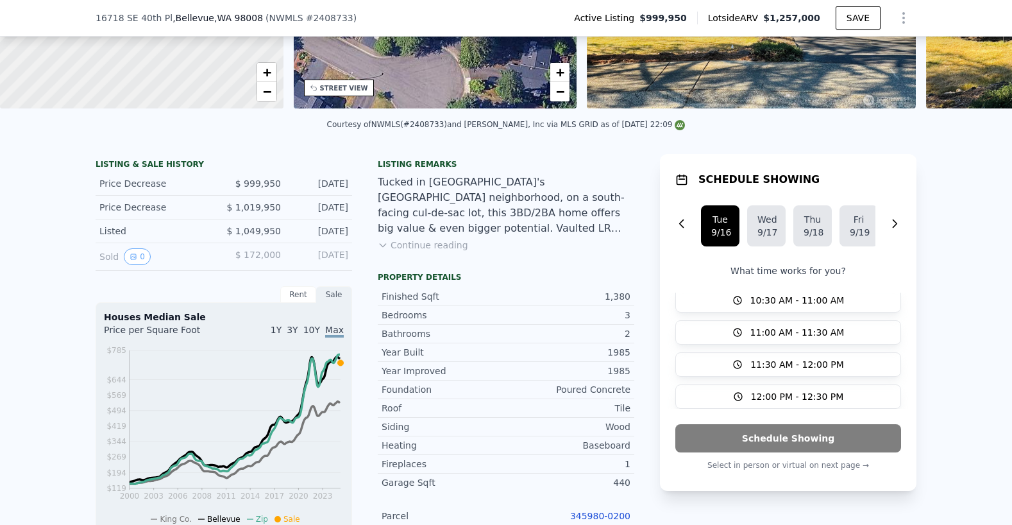
scroll to position [204, 0]
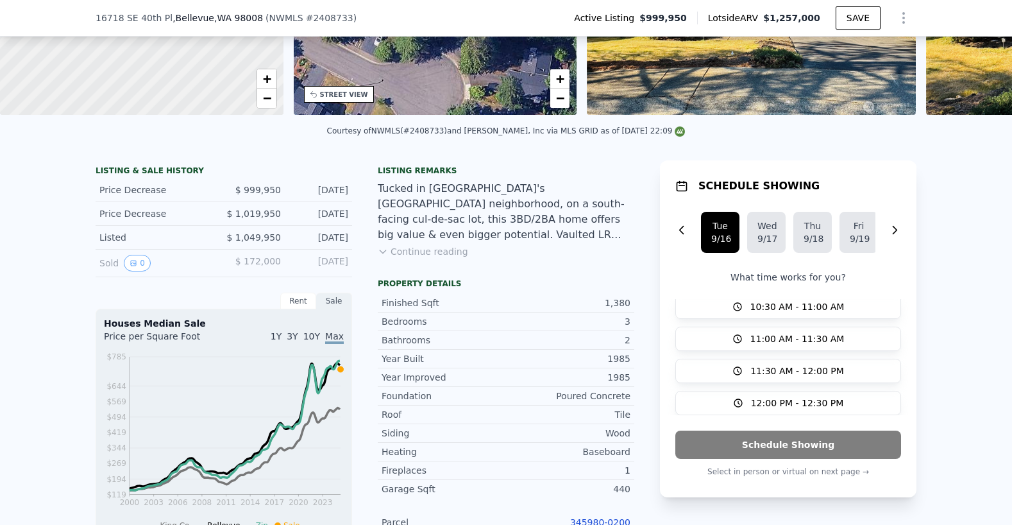
click at [434, 256] on button "Continue reading" at bounding box center [423, 251] width 90 height 13
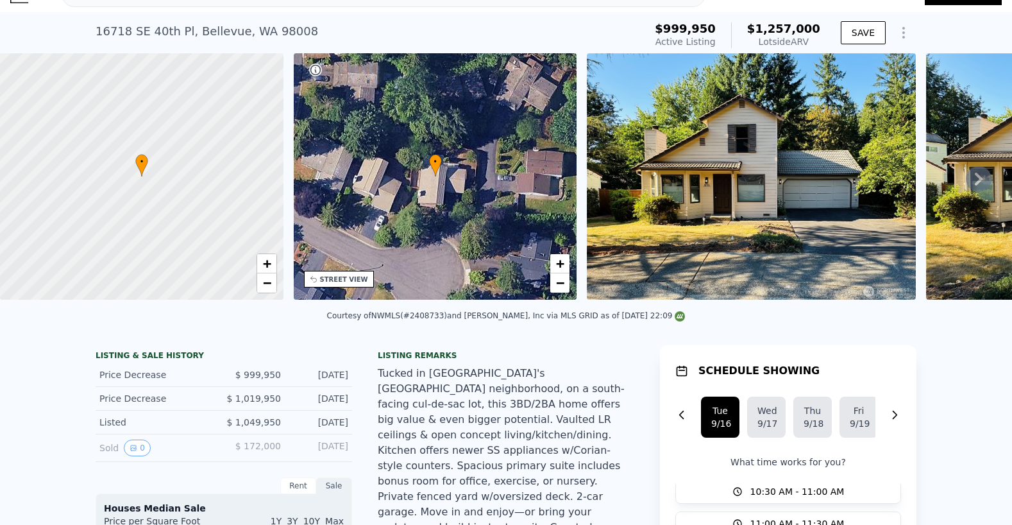
scroll to position [4, 0]
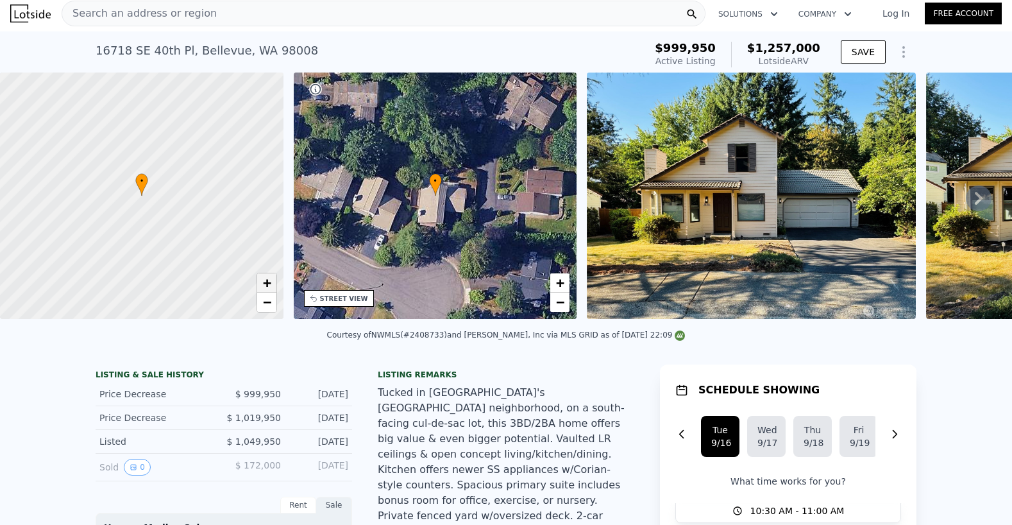
click at [272, 281] on link "+" at bounding box center [266, 282] width 19 height 19
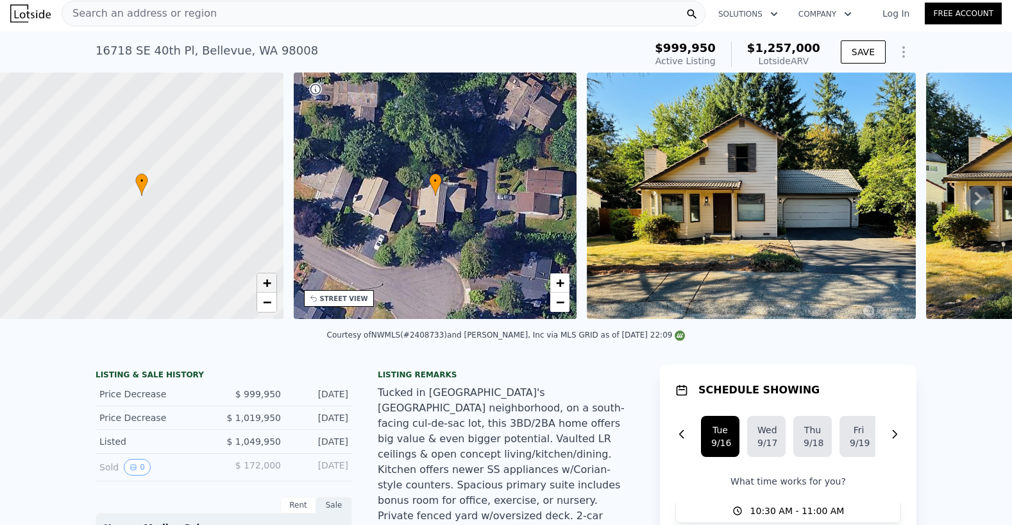
click at [272, 281] on link "+" at bounding box center [266, 282] width 19 height 19
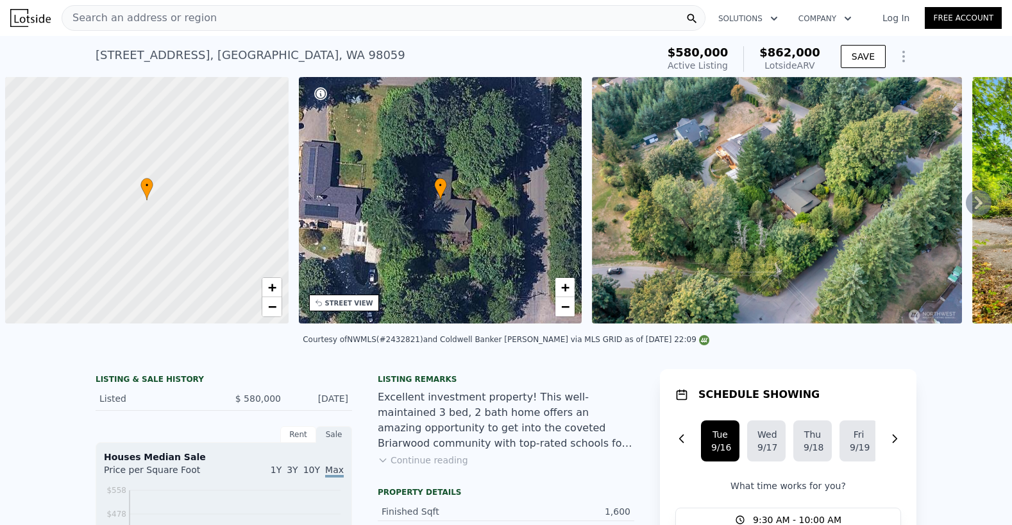
scroll to position [0, 5]
